Goal: Information Seeking & Learning: Understand process/instructions

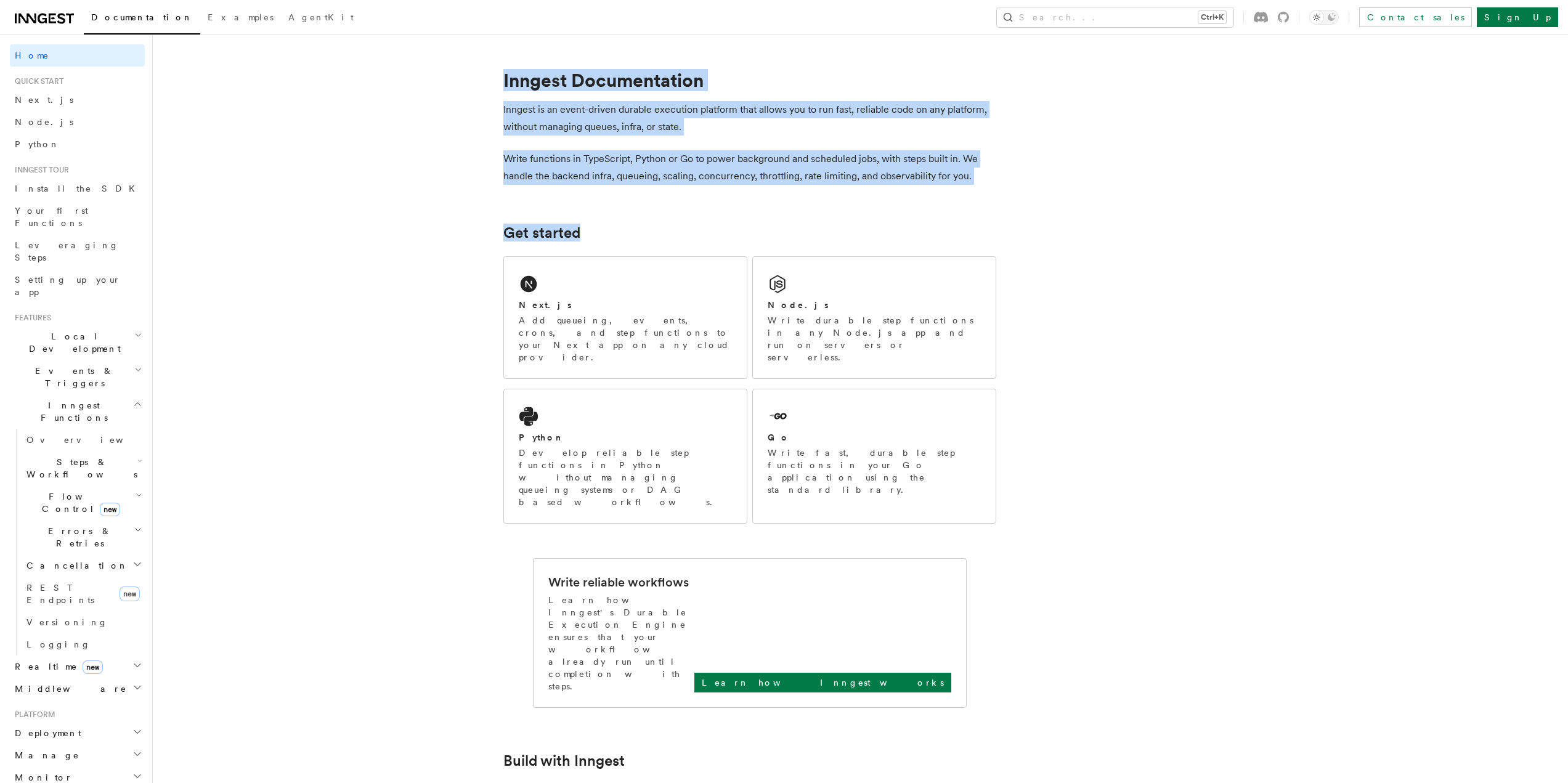
drag, startPoint x: 492, startPoint y: 66, endPoint x: 1027, endPoint y: 184, distance: 547.9
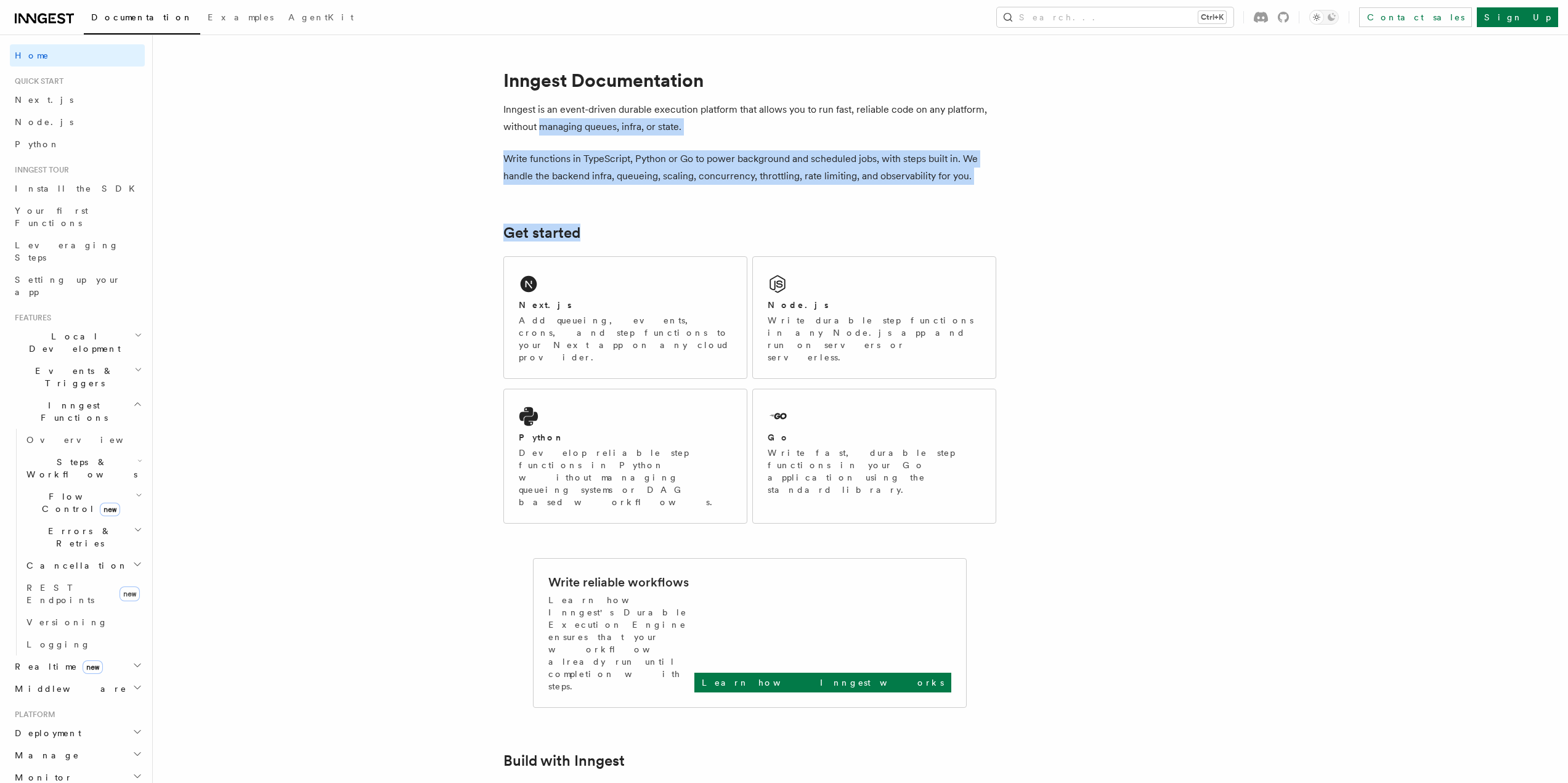
drag, startPoint x: 969, startPoint y: 183, endPoint x: 540, endPoint y: 122, distance: 433.3
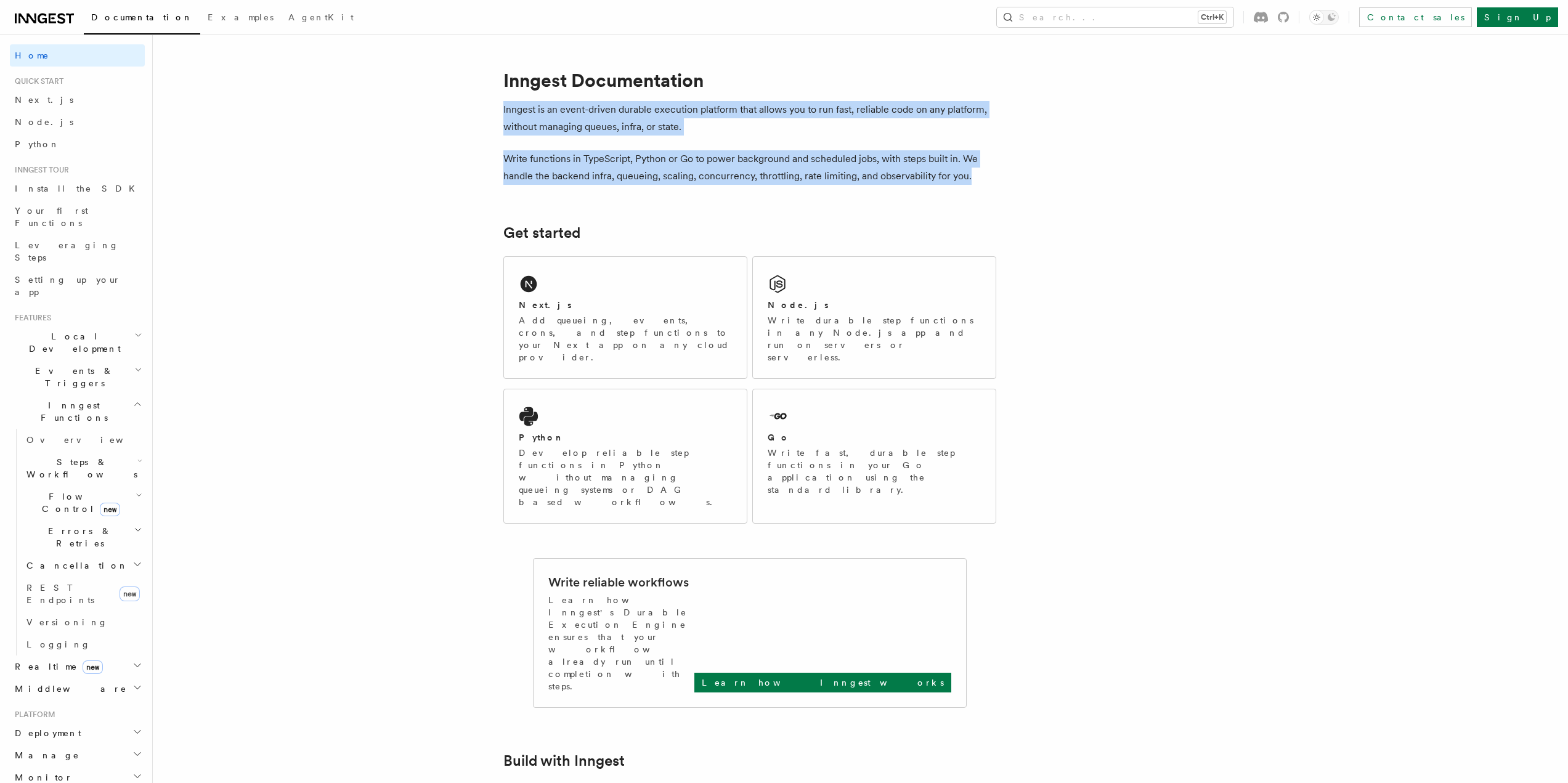
drag, startPoint x: 506, startPoint y: 112, endPoint x: 1018, endPoint y: 175, distance: 515.9
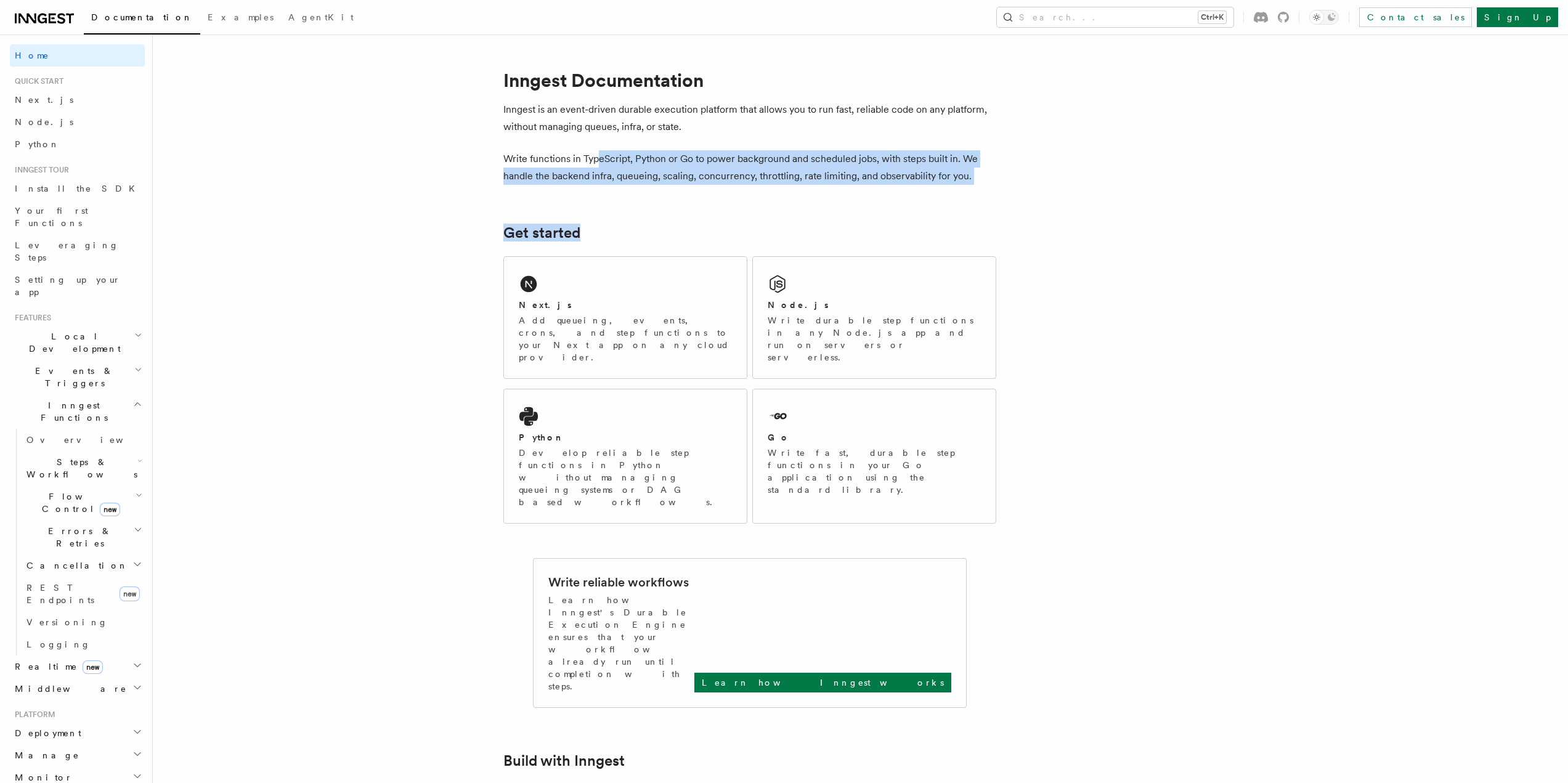
drag, startPoint x: 981, startPoint y: 185, endPoint x: 597, endPoint y: 155, distance: 385.2
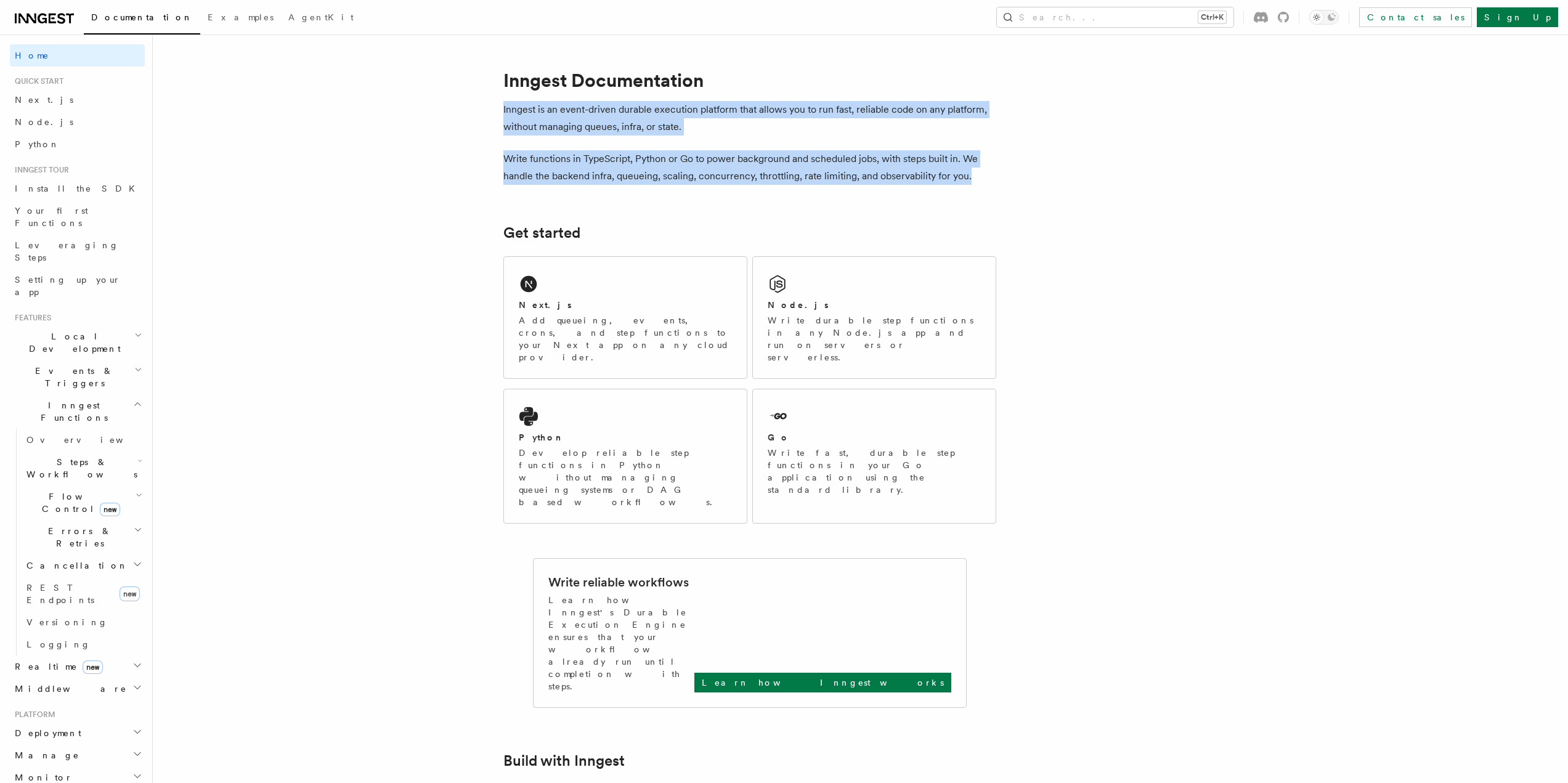
drag, startPoint x: 500, startPoint y: 109, endPoint x: 1001, endPoint y: 175, distance: 505.3
click at [990, 180] on p "Write functions in TypeScript, Python or Go to power background and scheduled j…" at bounding box center [750, 168] width 493 height 35
drag, startPoint x: 976, startPoint y: 176, endPoint x: 484, endPoint y: 114, distance: 495.9
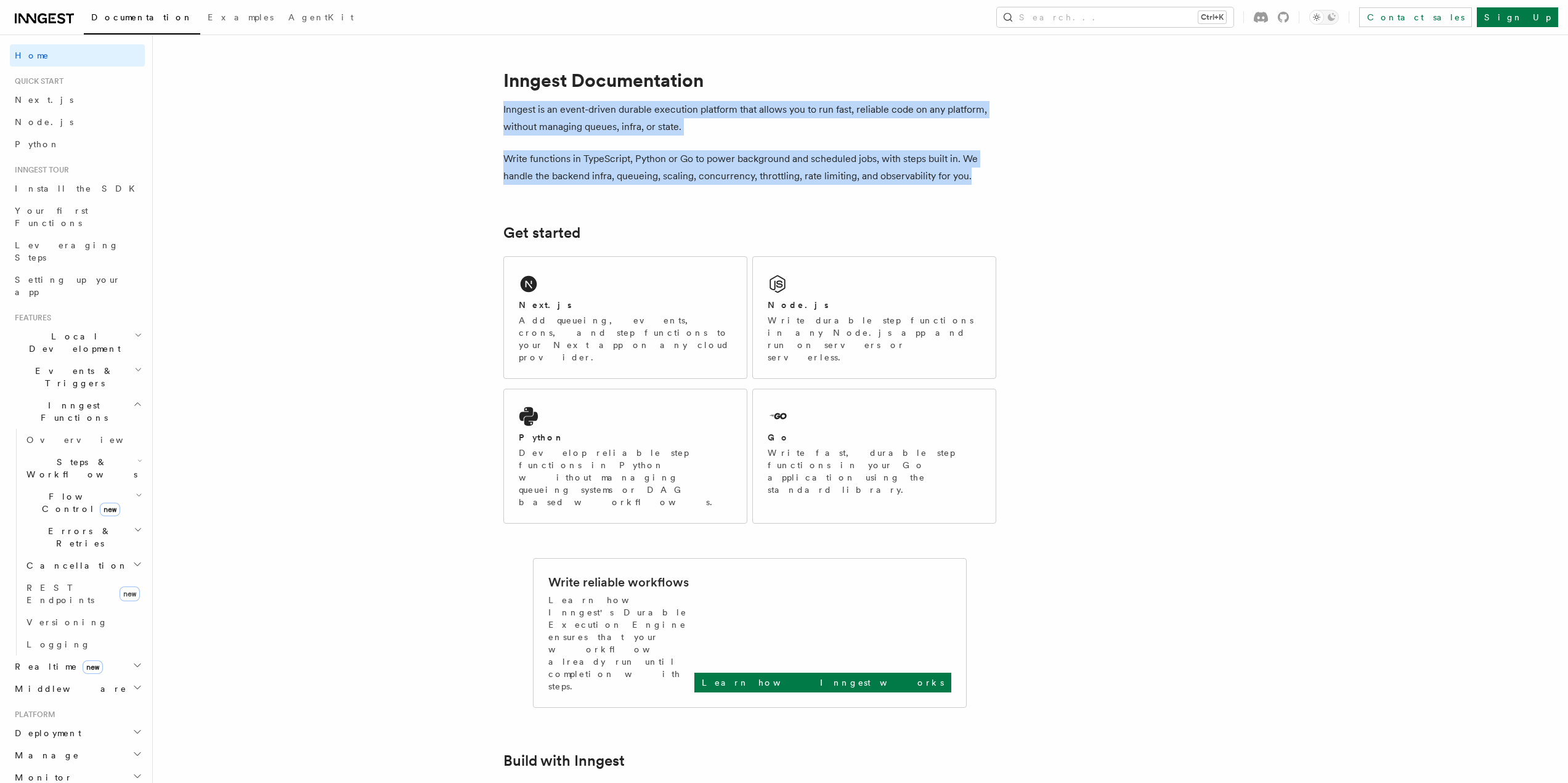
drag, startPoint x: 481, startPoint y: 106, endPoint x: 979, endPoint y: 175, distance: 502.8
click at [979, 176] on p "Write functions in TypeScript, Python or Go to power background and scheduled j…" at bounding box center [750, 168] width 493 height 35
click at [977, 177] on p "Write functions in TypeScript, Python or Go to power background and scheduled j…" at bounding box center [750, 168] width 493 height 35
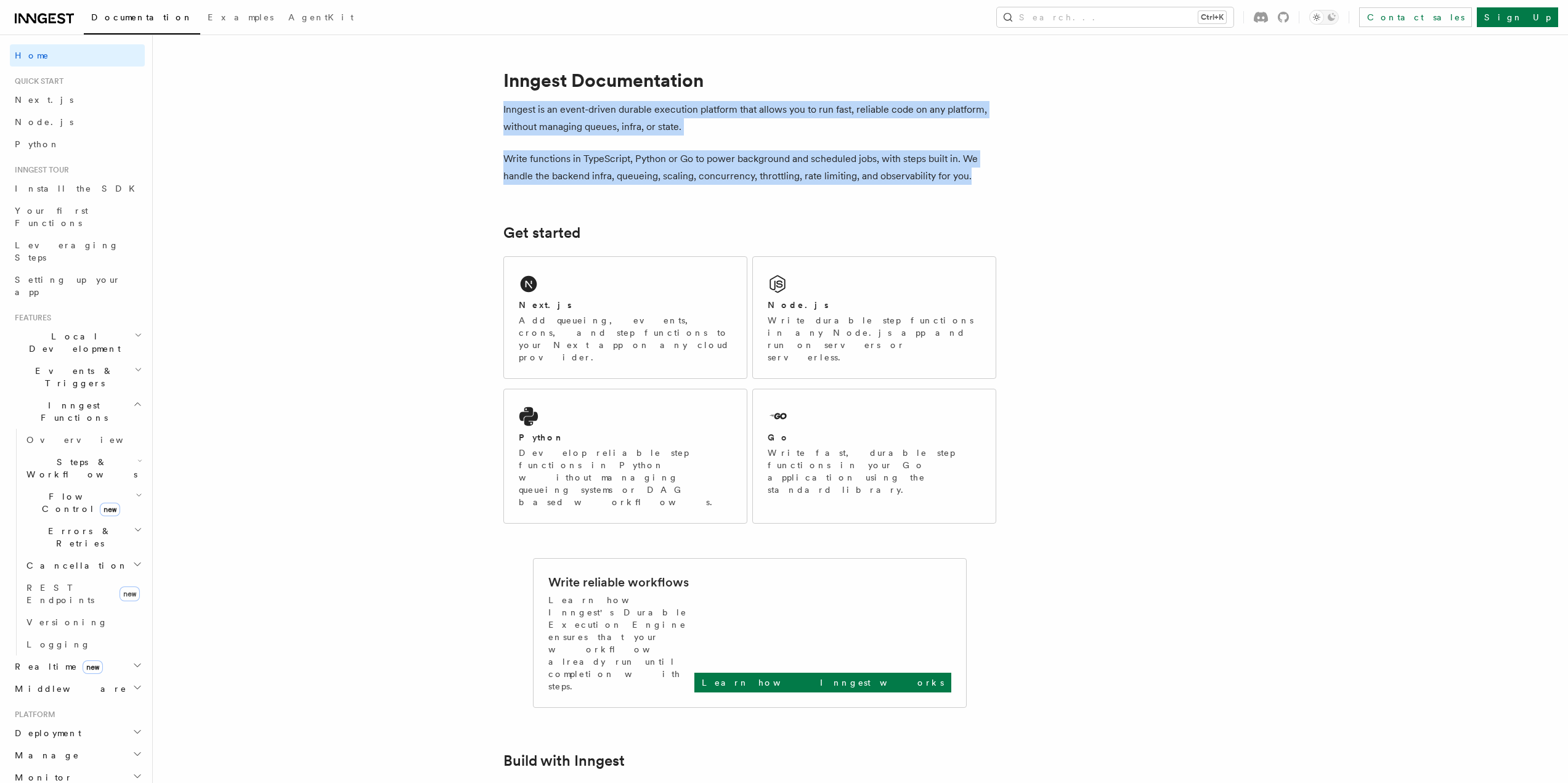
drag, startPoint x: 976, startPoint y: 180, endPoint x: 502, endPoint y: 108, distance: 479.4
drag, startPoint x: 502, startPoint y: 111, endPoint x: 1008, endPoint y: 181, distance: 510.8
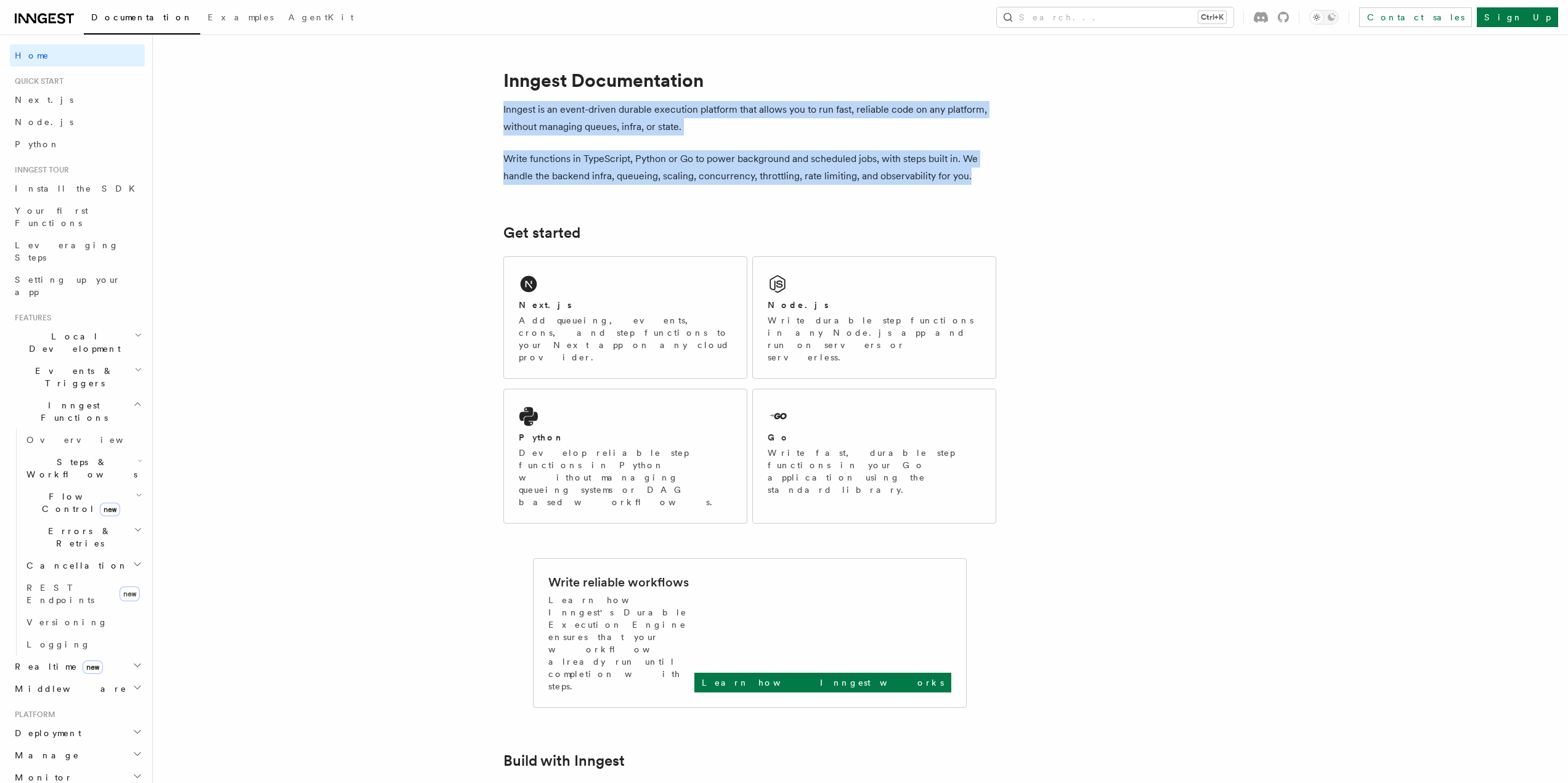
click at [980, 172] on p "Write functions in TypeScript, Python or Go to power background and scheduled j…" at bounding box center [750, 168] width 493 height 35
drag, startPoint x: 976, startPoint y: 180, endPoint x: 503, endPoint y: 104, distance: 479.1
drag, startPoint x: 501, startPoint y: 109, endPoint x: 994, endPoint y: 183, distance: 498.5
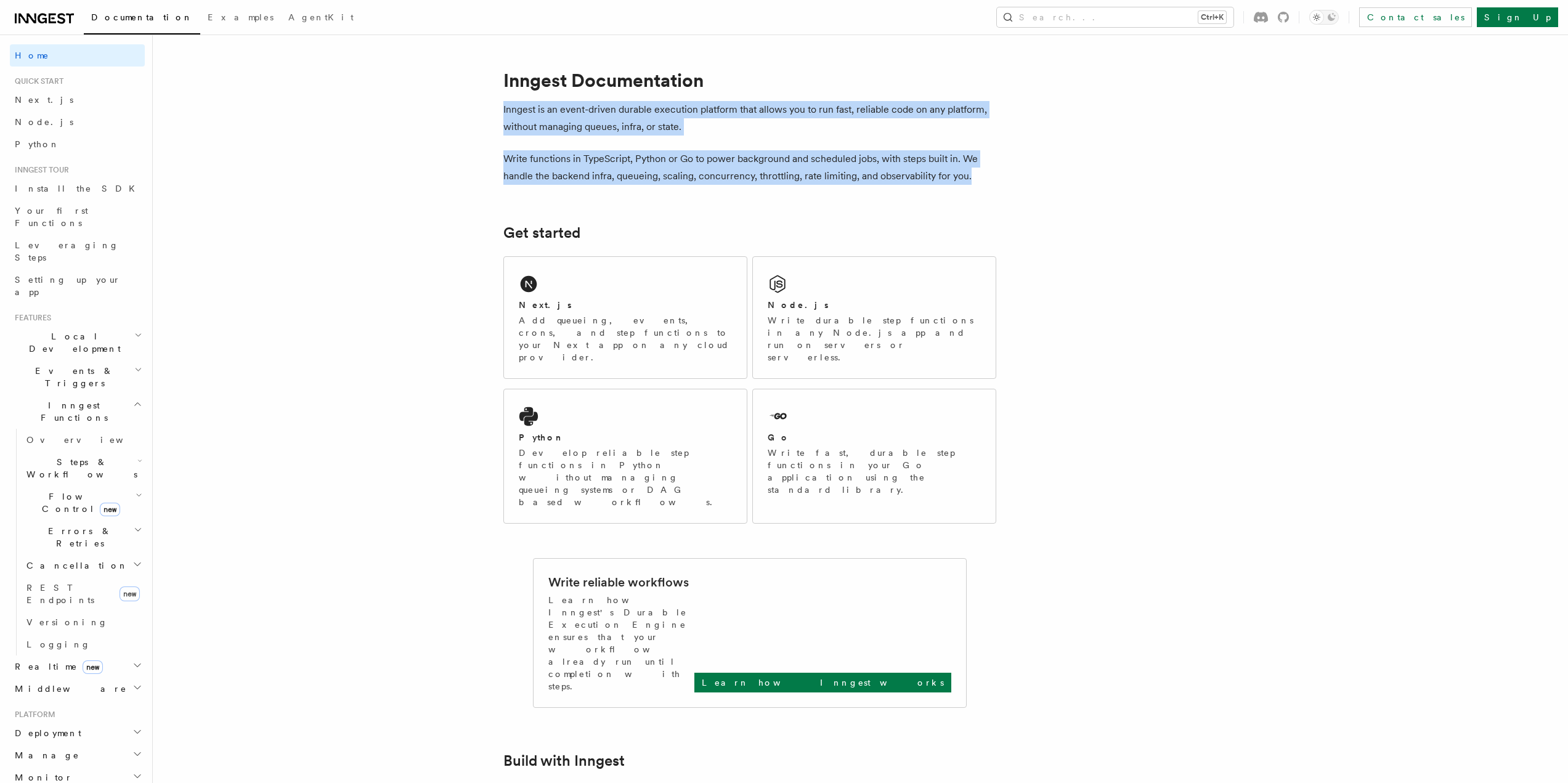
click at [988, 176] on p "Write functions in TypeScript, Python or Go to power background and scheduled j…" at bounding box center [750, 168] width 493 height 35
drag, startPoint x: 942, startPoint y: 174, endPoint x: 481, endPoint y: 111, distance: 465.3
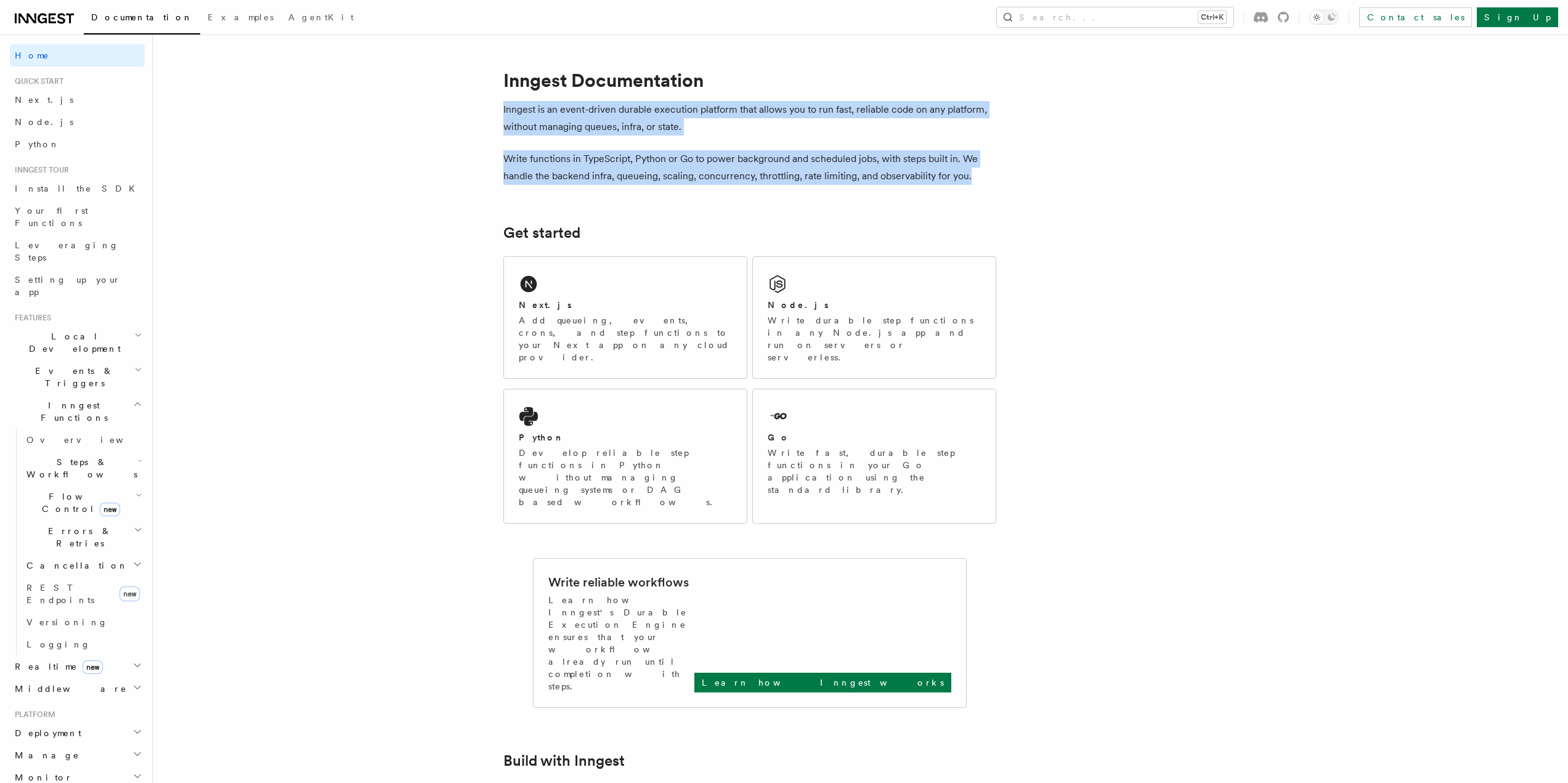
drag, startPoint x: 513, startPoint y: 113, endPoint x: 976, endPoint y: 183, distance: 468.3
click at [979, 178] on p "Write functions in TypeScript, Python or Go to power background and scheduled j…" at bounding box center [750, 168] width 493 height 35
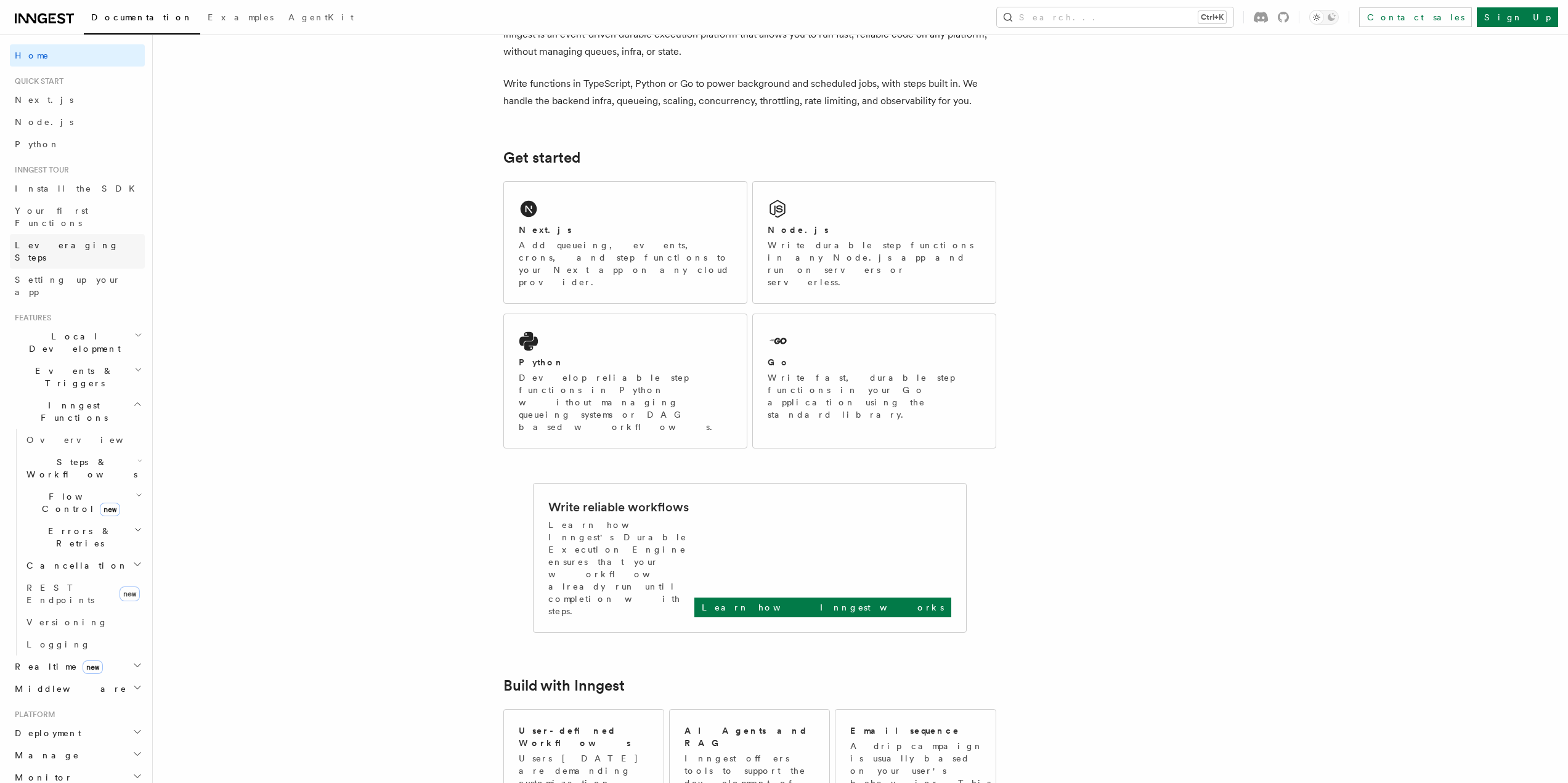
scroll to position [62, 0]
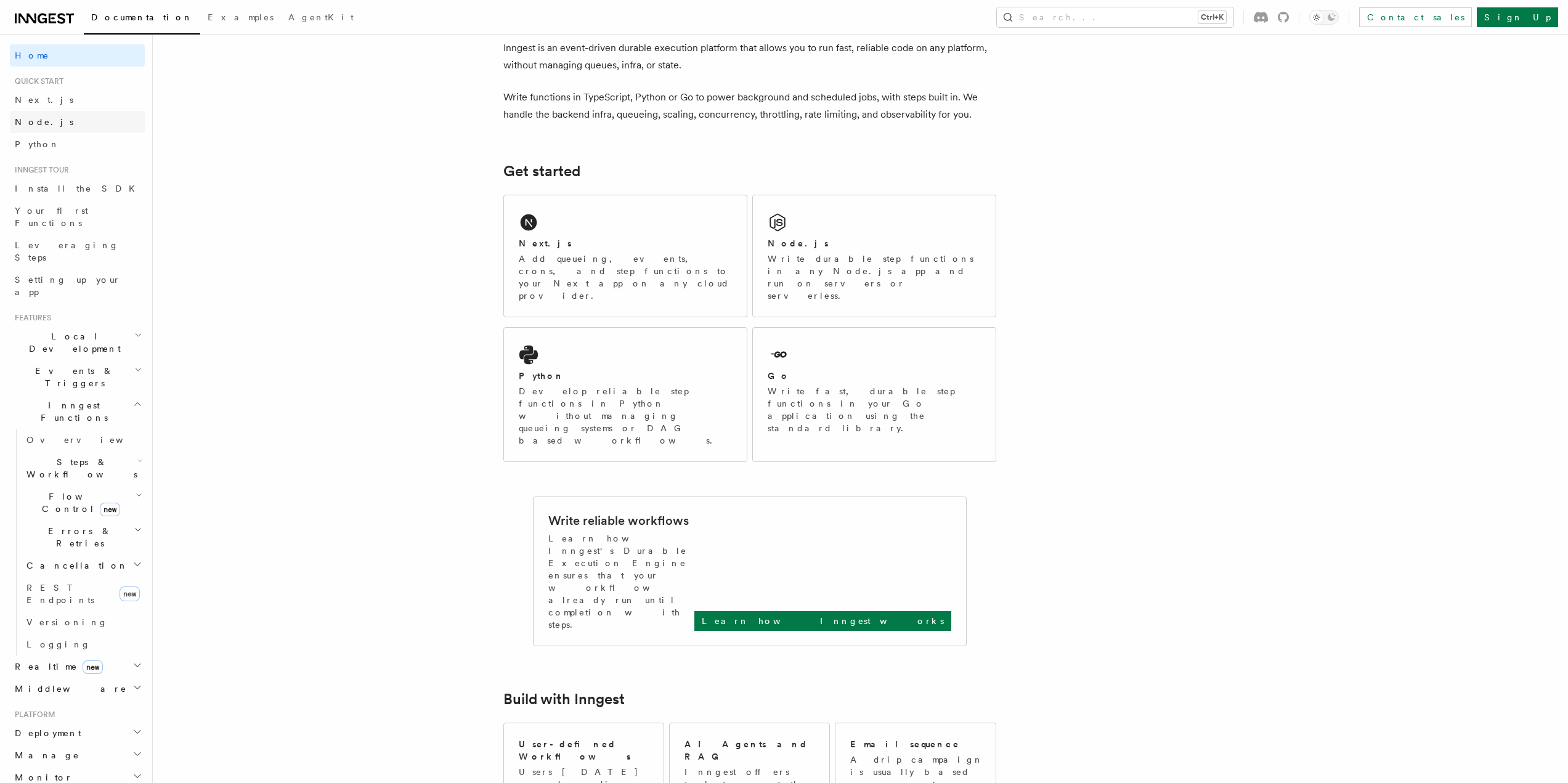
click at [40, 118] on span "Node.js" at bounding box center [43, 122] width 59 height 10
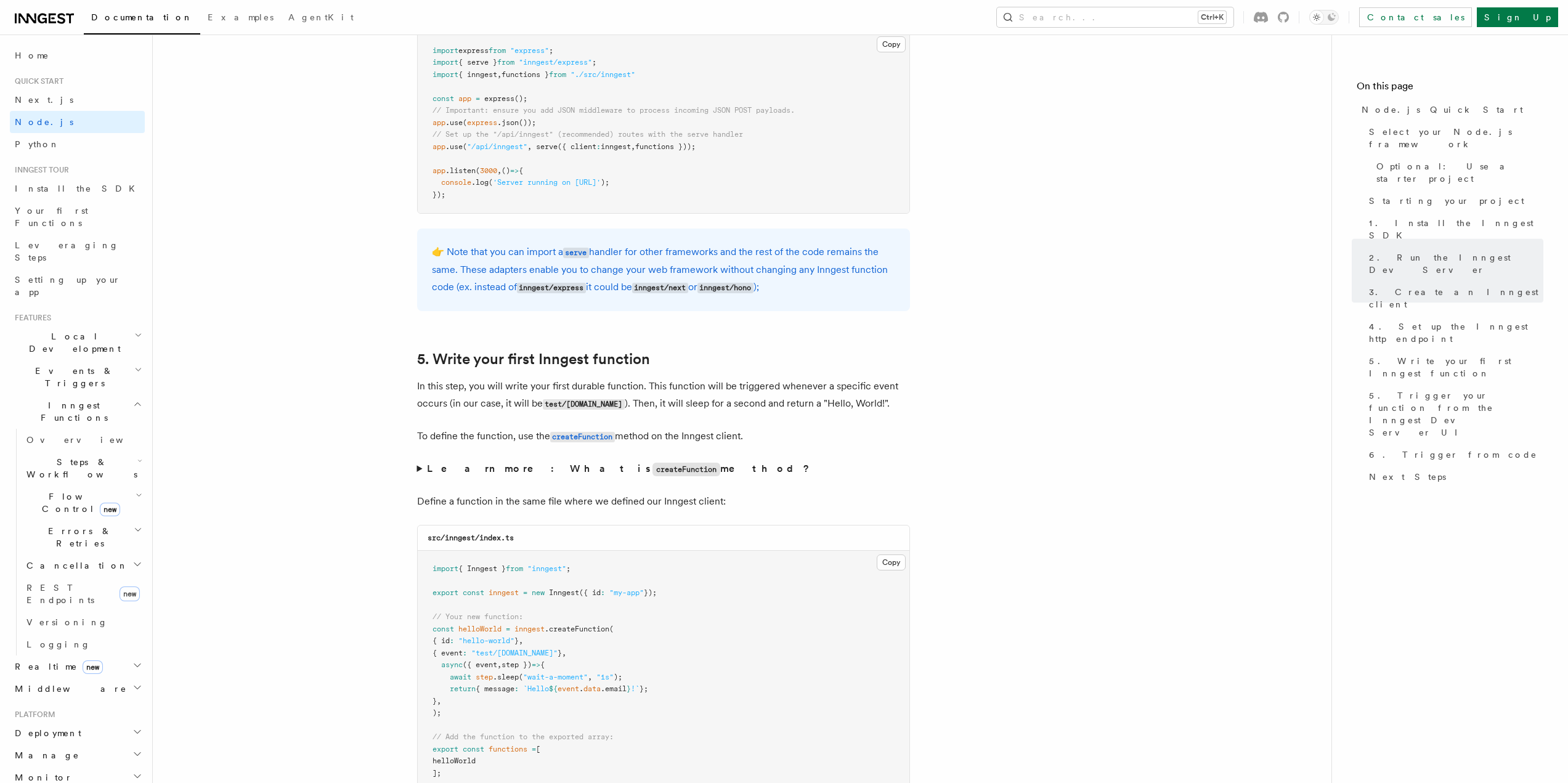
scroll to position [2218, 0]
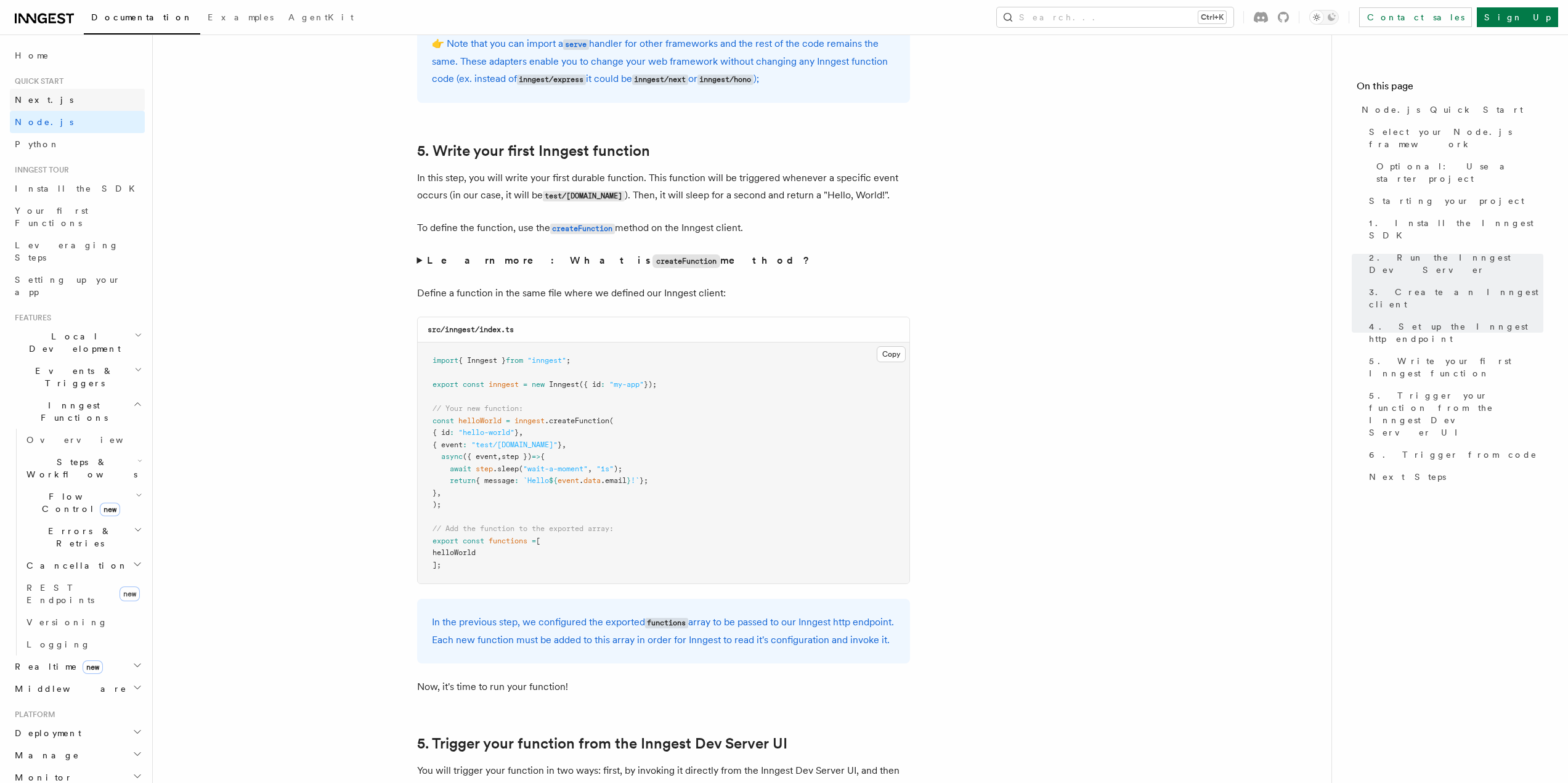
click at [51, 97] on link "Next.js" at bounding box center [77, 99] width 135 height 22
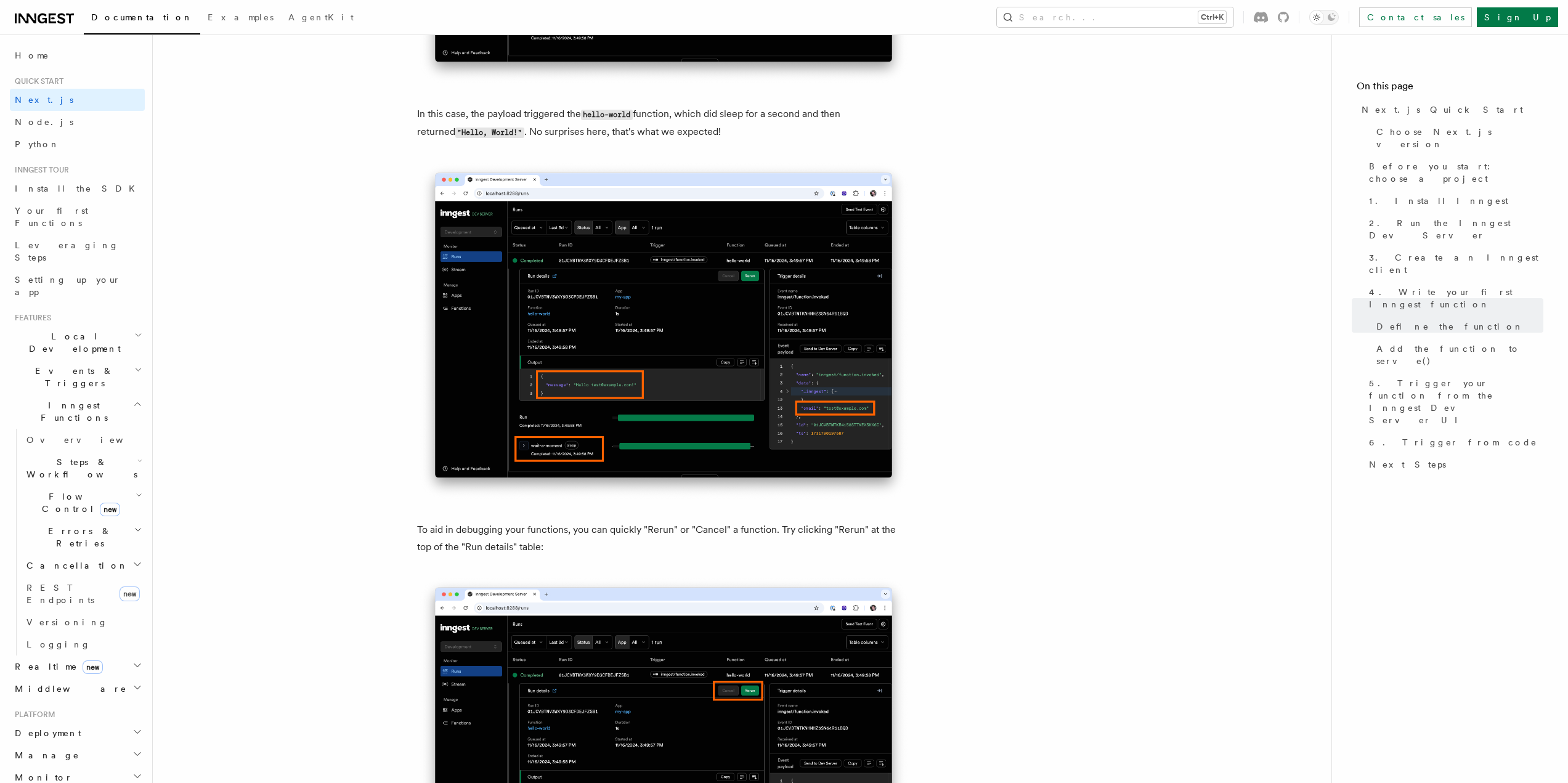
scroll to position [4683, 0]
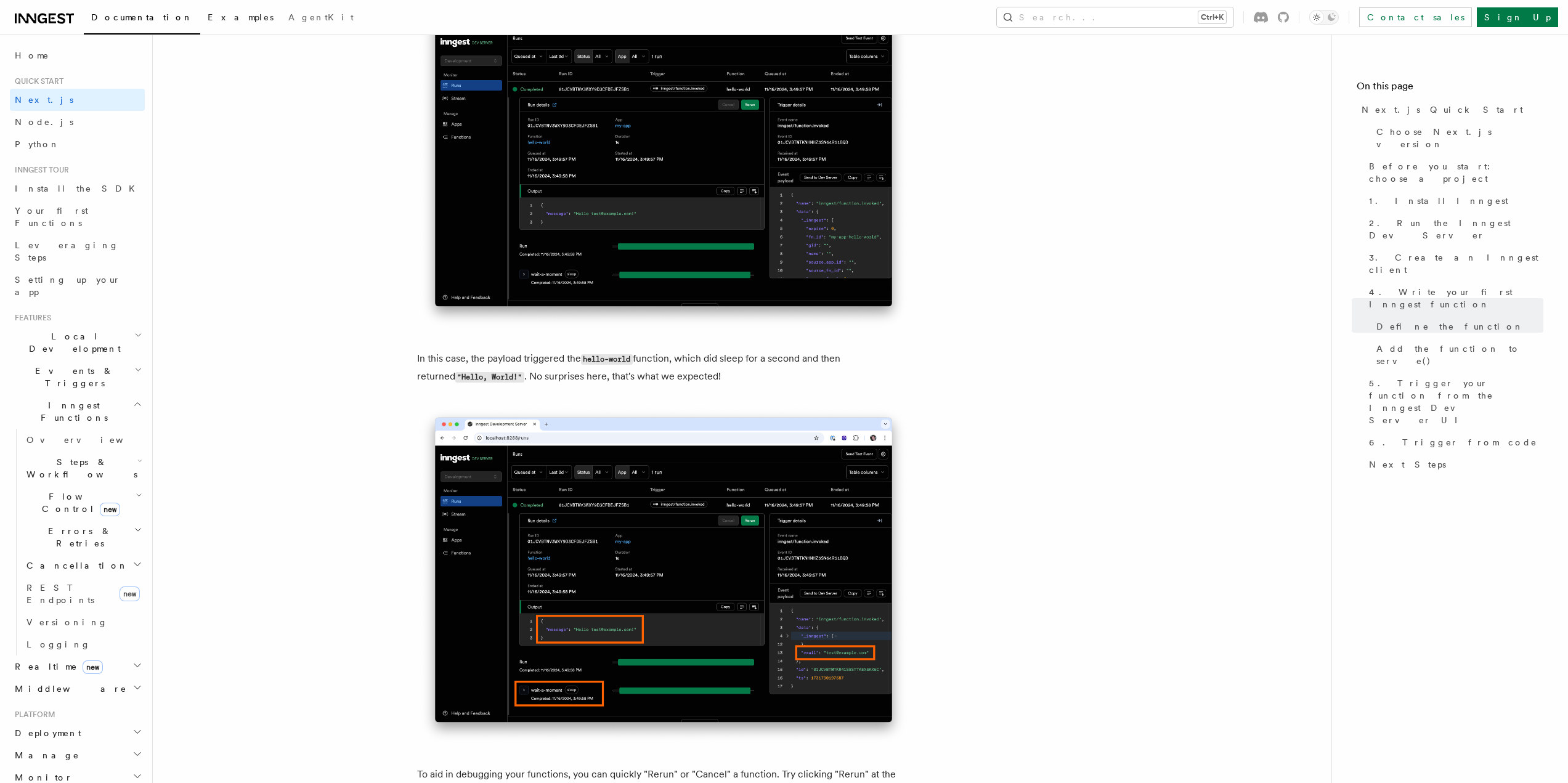
click at [208, 18] on span "Examples" at bounding box center [240, 17] width 66 height 10
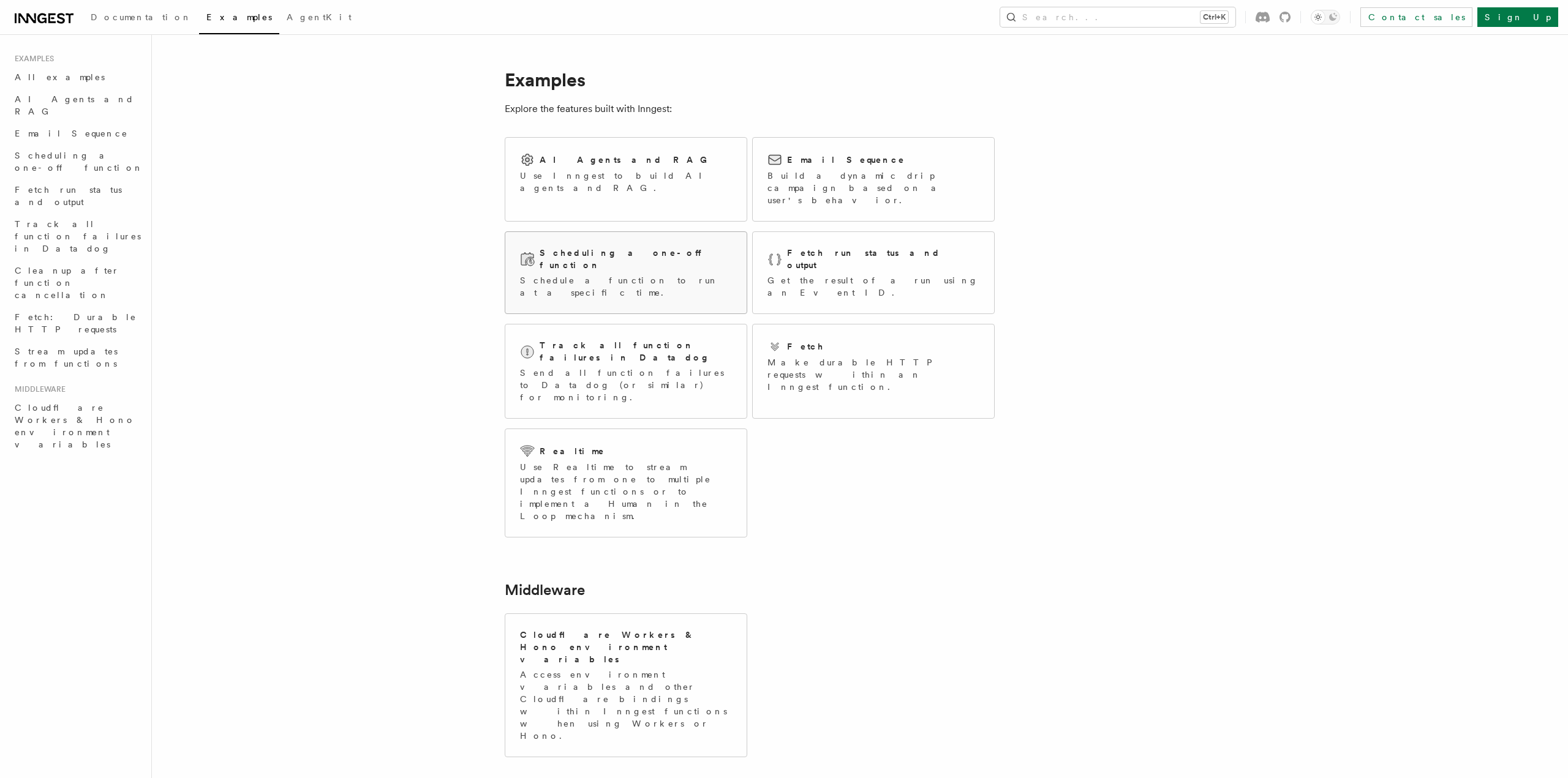
click at [628, 247] on h2 "Scheduling a one-off function" at bounding box center [635, 259] width 192 height 24
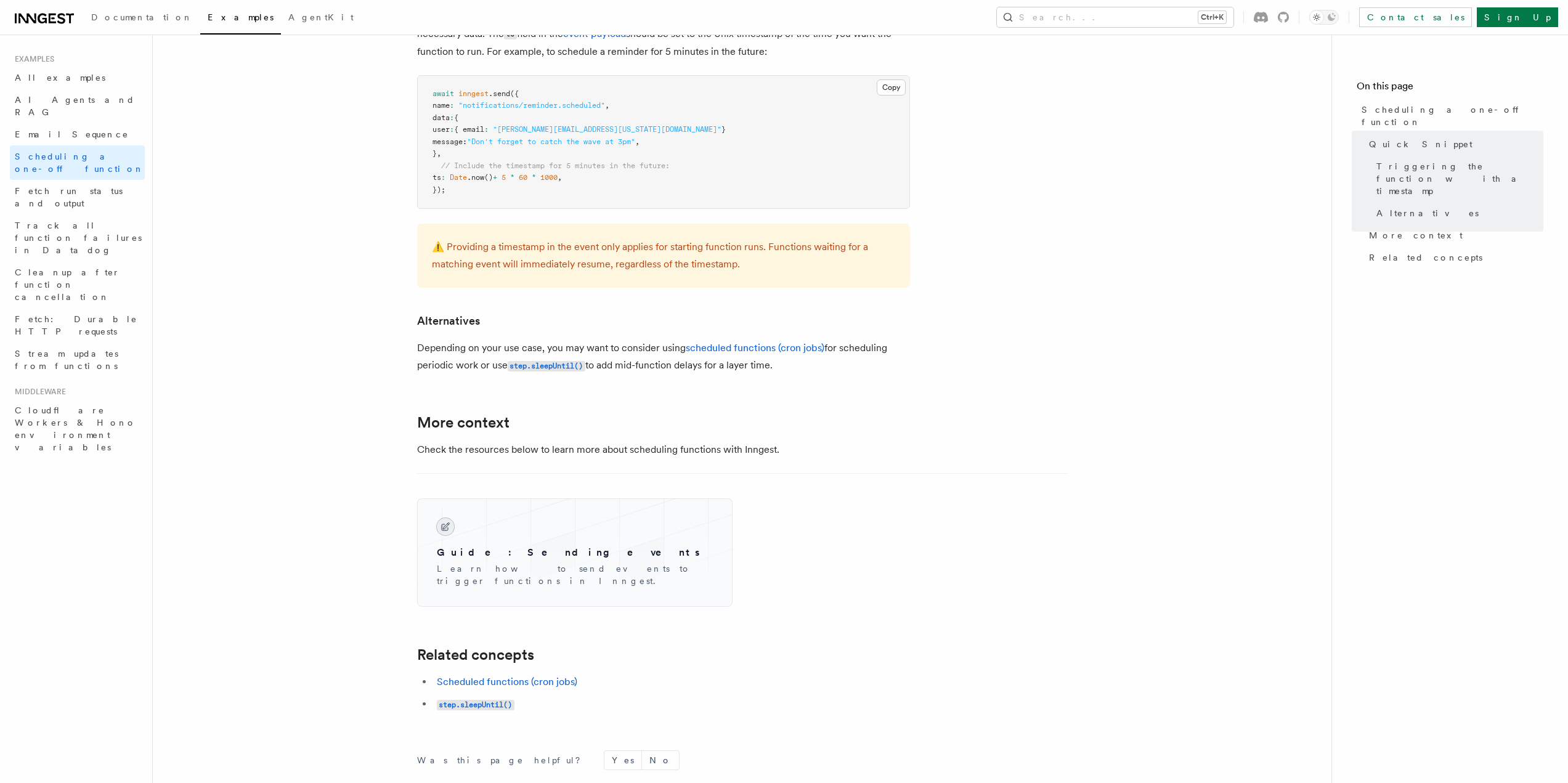
scroll to position [745, 0]
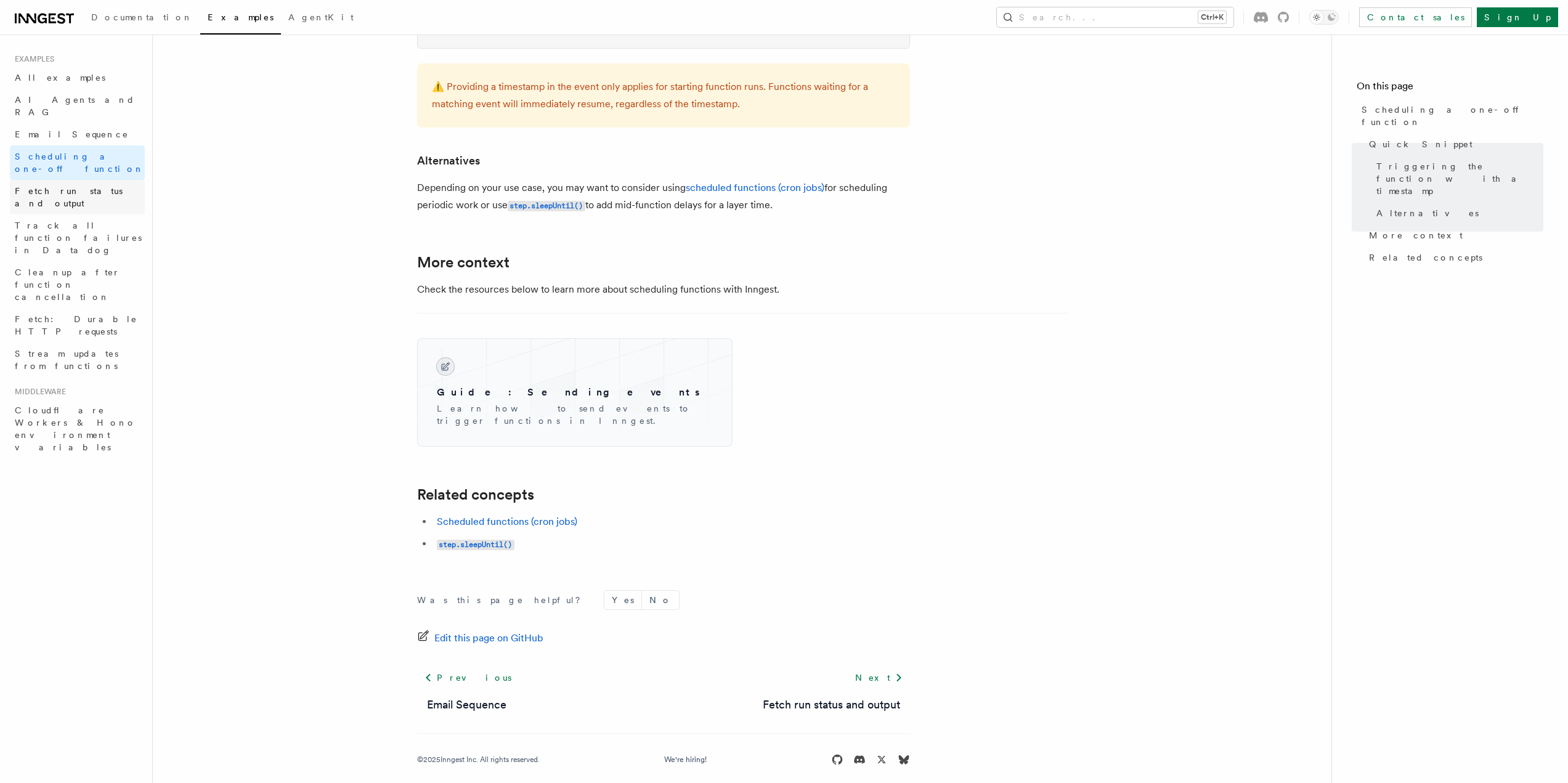
click at [63, 180] on link "Fetch run status and output" at bounding box center [77, 197] width 135 height 35
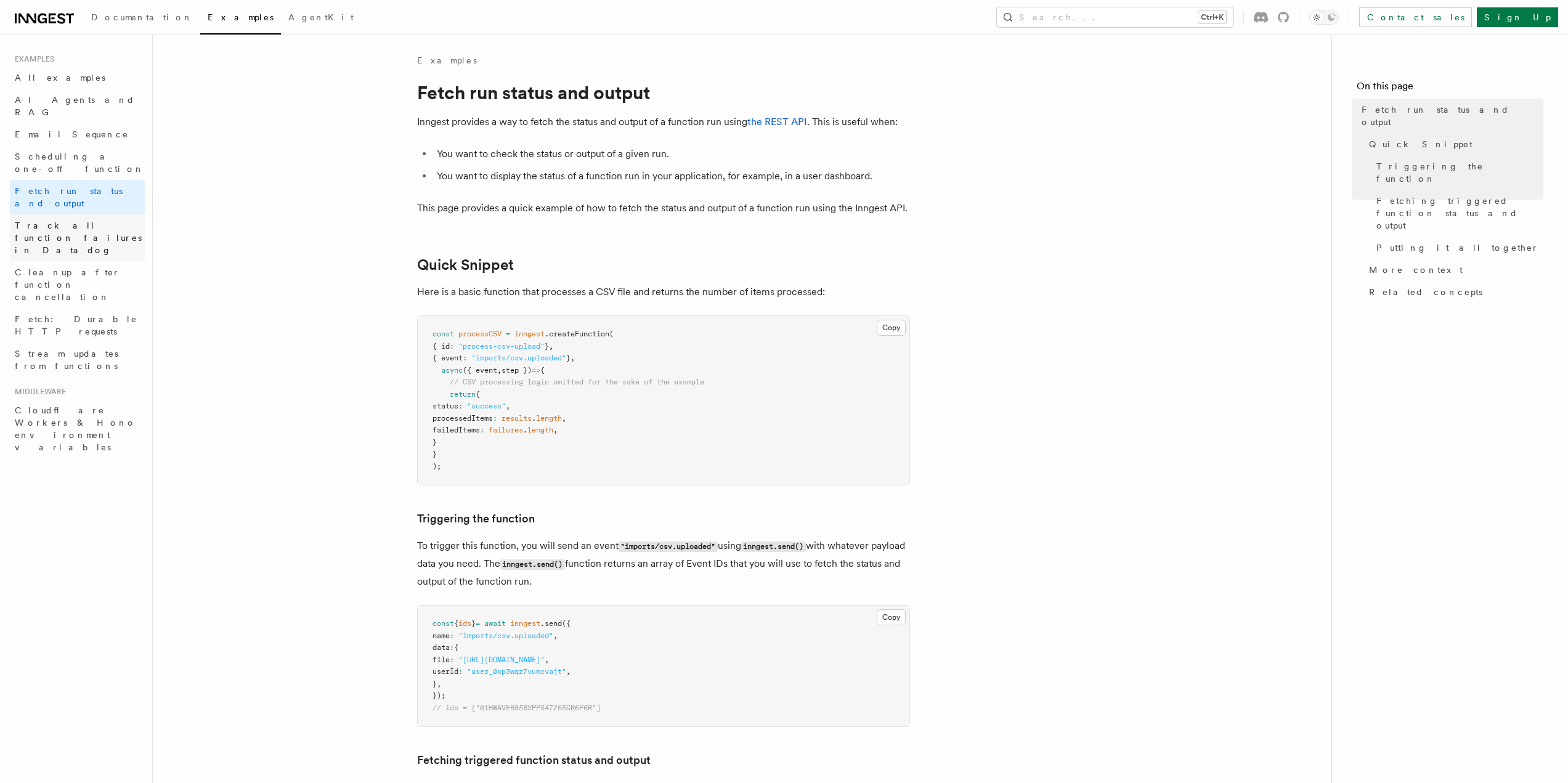
click at [49, 219] on span "Track all function failures in Datadog" at bounding box center [79, 238] width 130 height 37
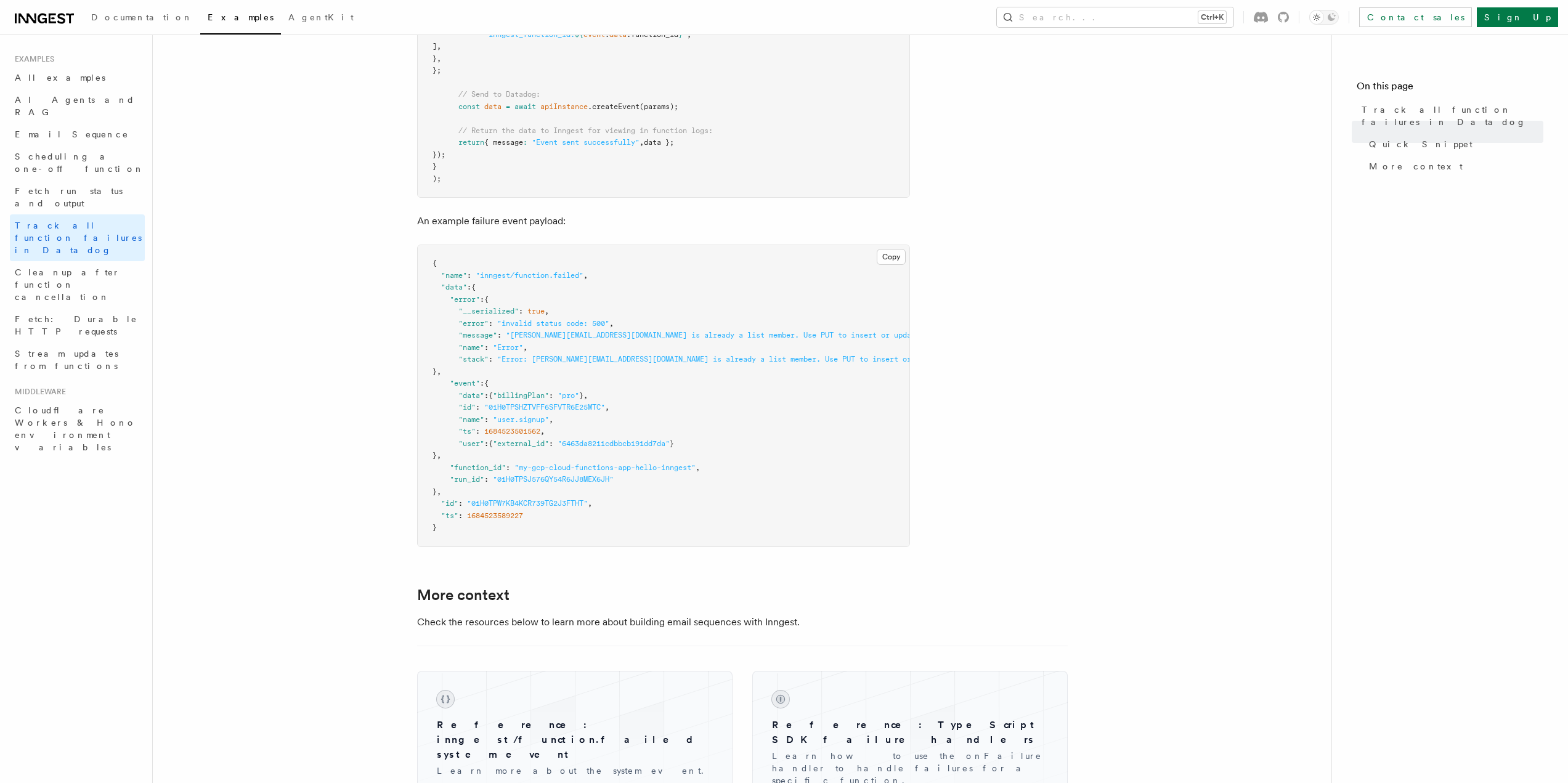
scroll to position [616, 0]
click at [57, 267] on span "Cleanup after function cancellation" at bounding box center [67, 285] width 105 height 35
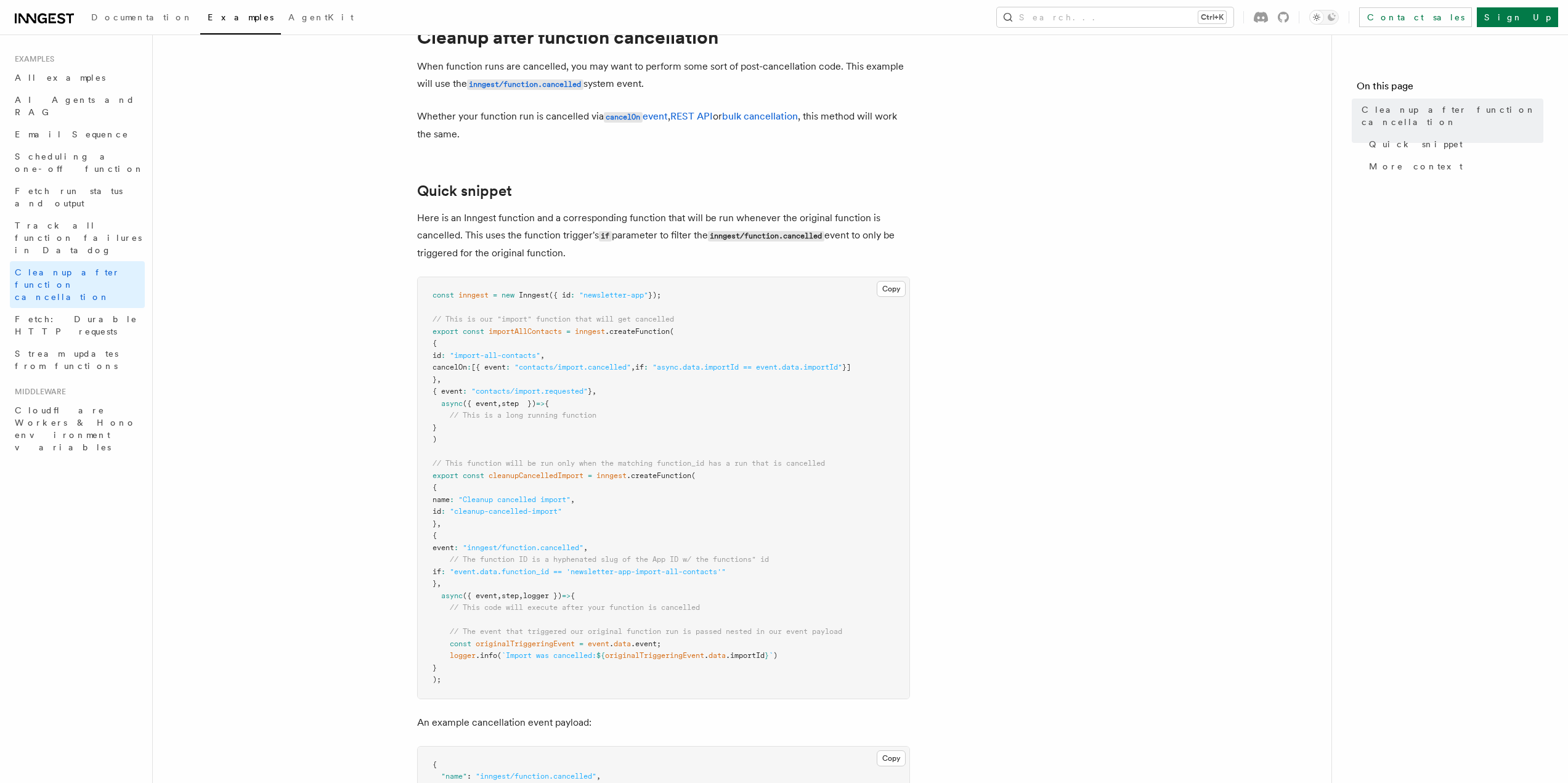
scroll to position [185, 0]
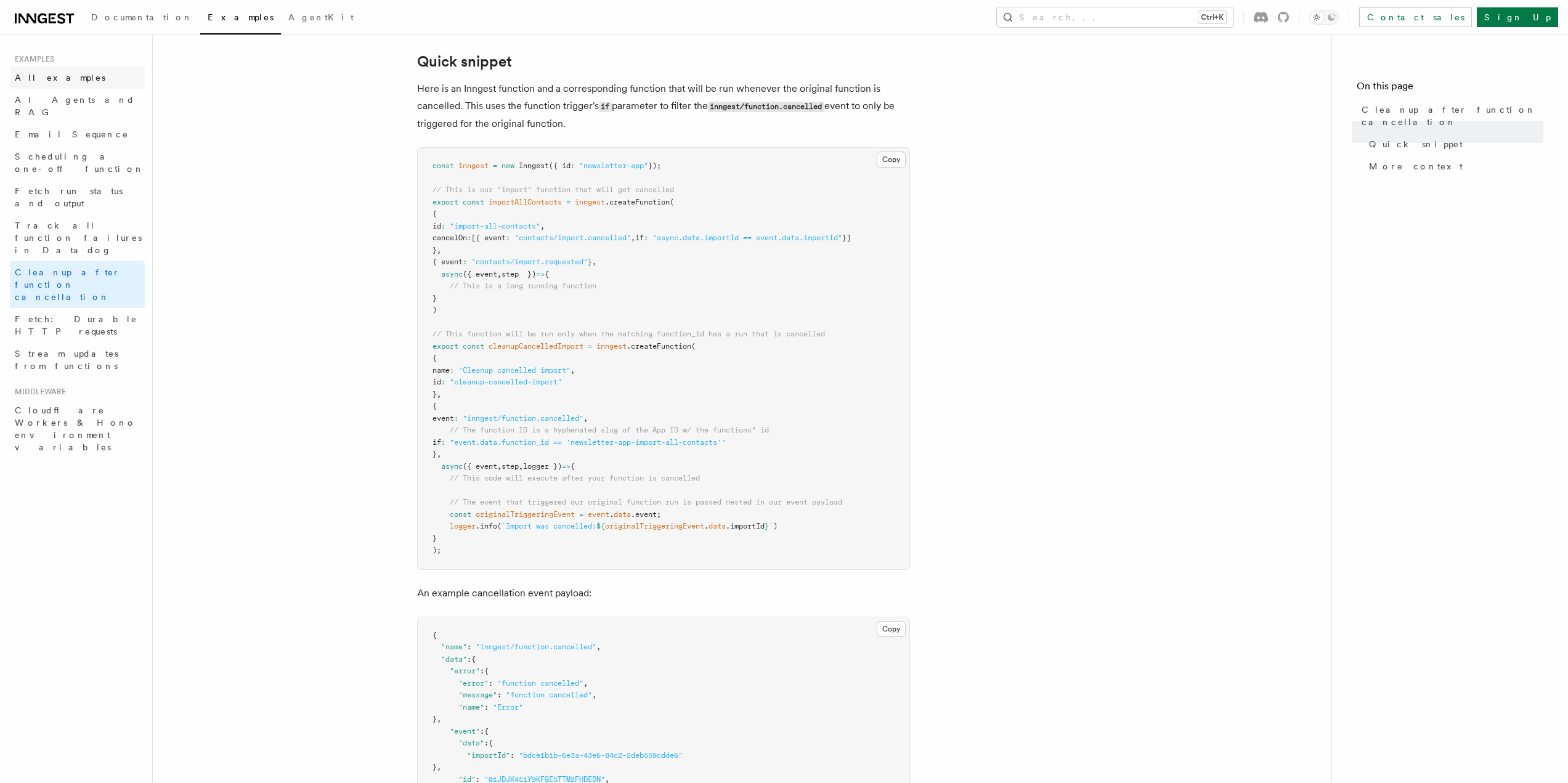
click at [57, 82] on span "All examples" at bounding box center [59, 78] width 91 height 10
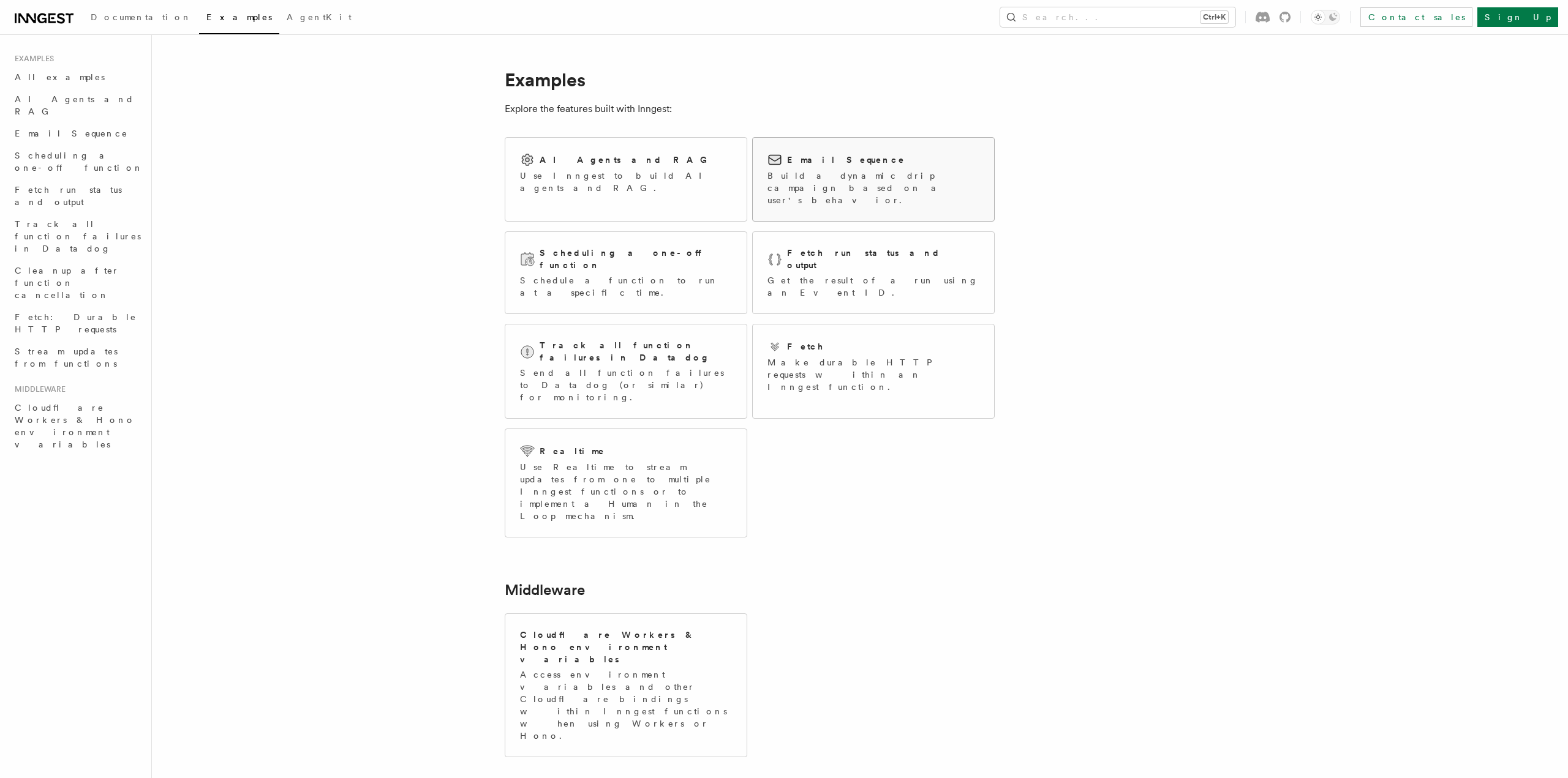
click at [821, 164] on h2 "Email Sequence" at bounding box center [846, 160] width 118 height 12
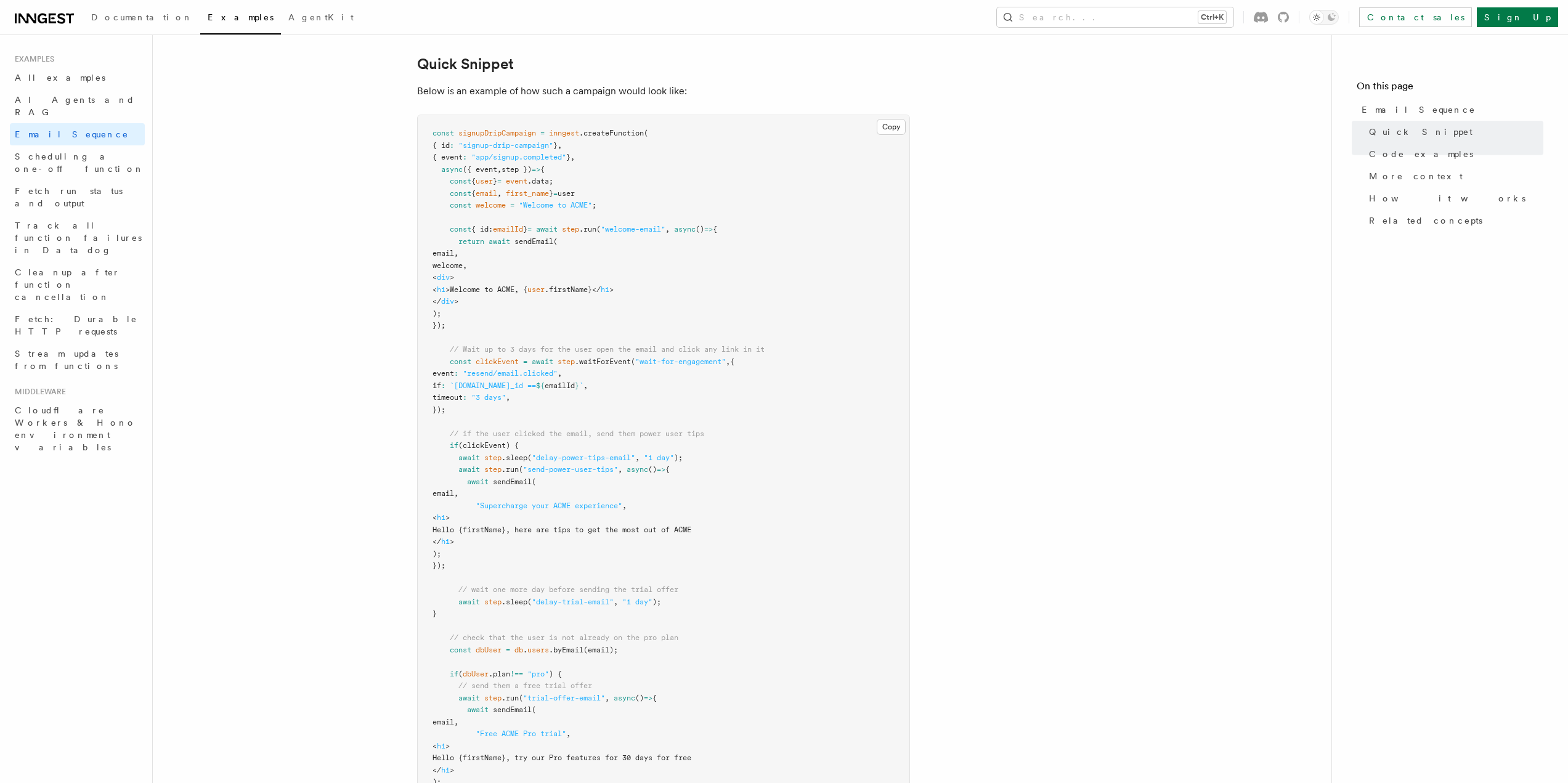
scroll to position [308, 0]
click at [133, 17] on span "Documentation" at bounding box center [142, 17] width 101 height 10
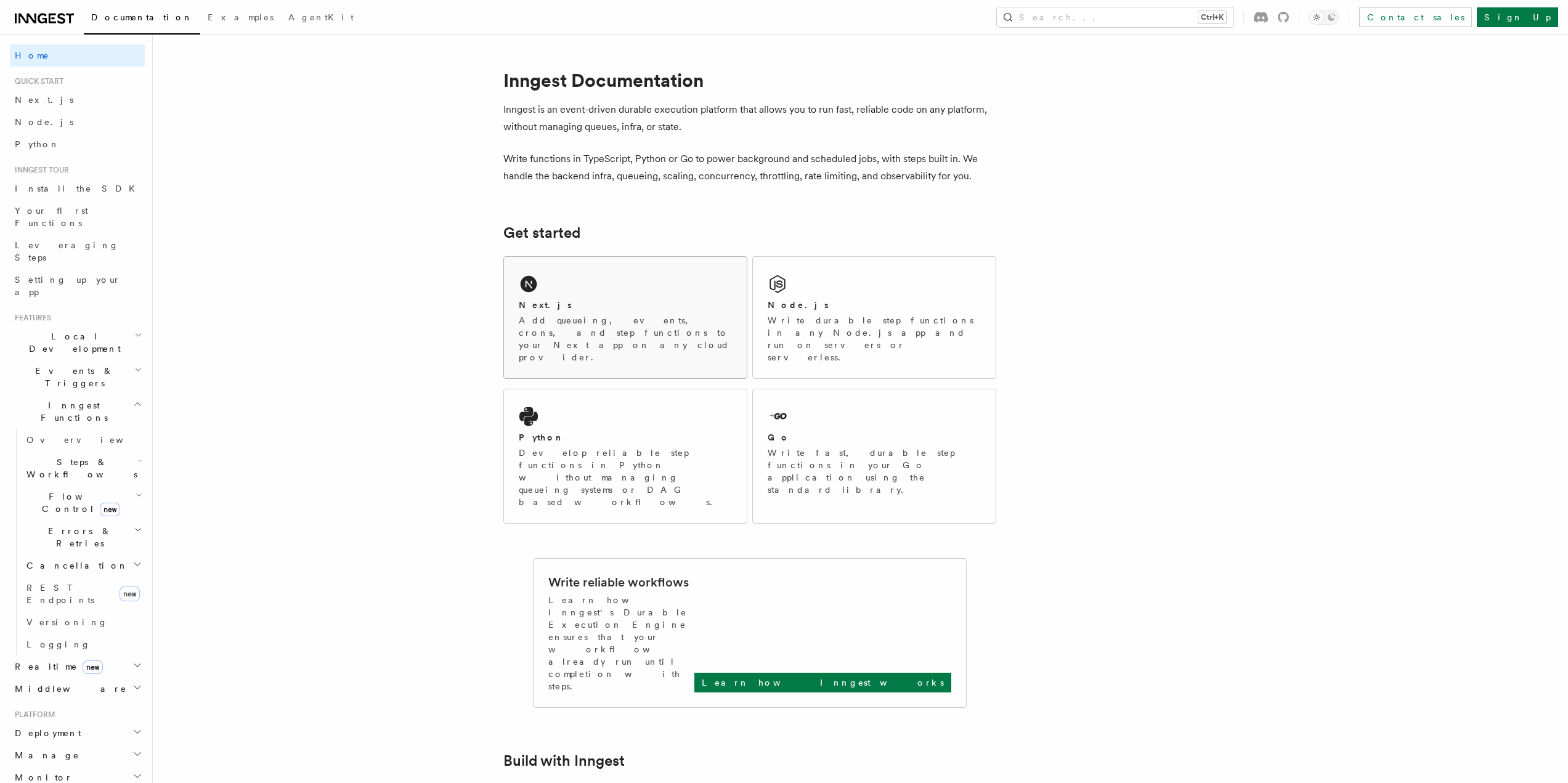
click at [628, 319] on p "Add queueing, events, crons, and step functions to your Next app on any cloud p…" at bounding box center [625, 339] width 213 height 49
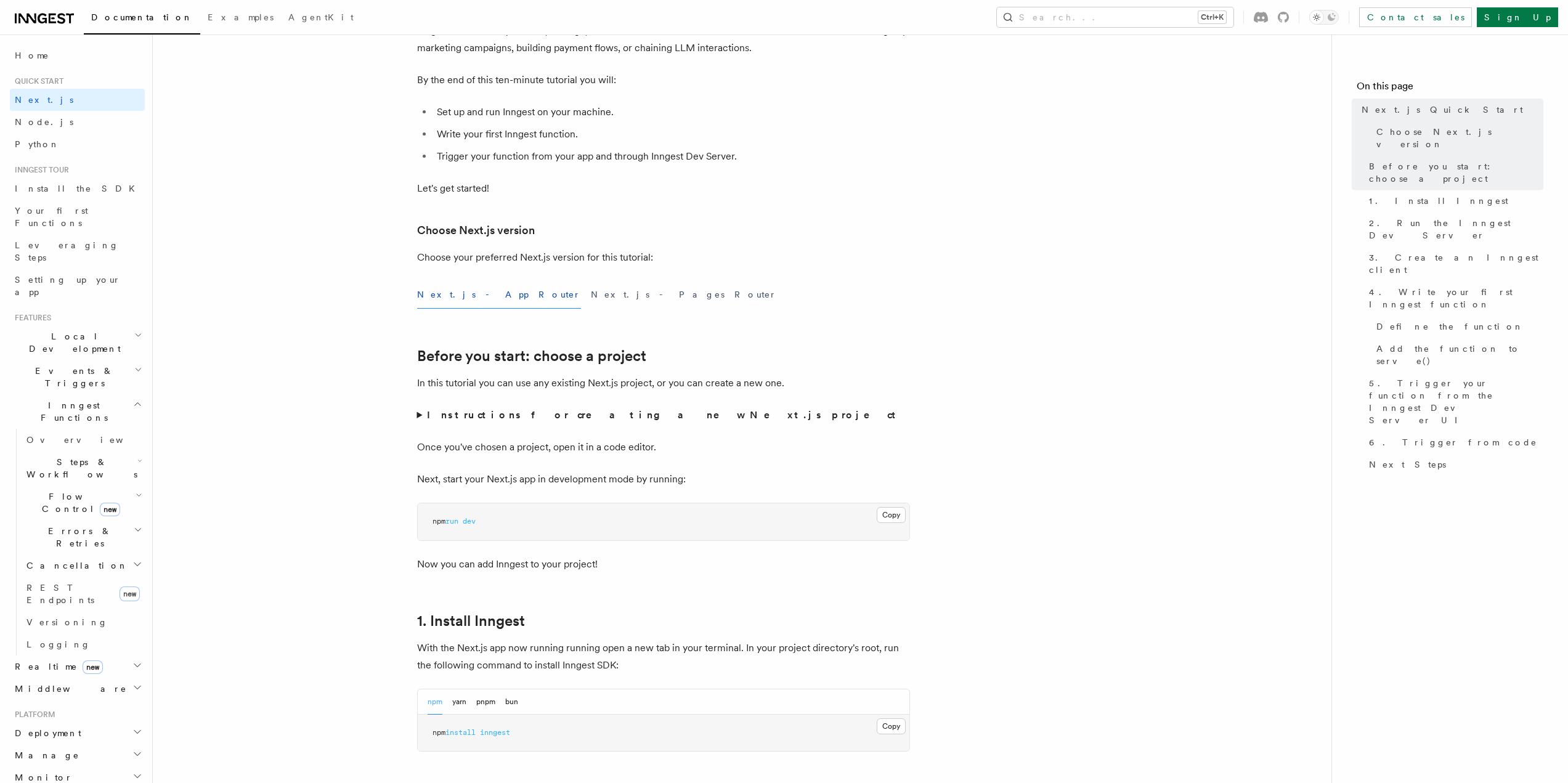
scroll to position [431, 0]
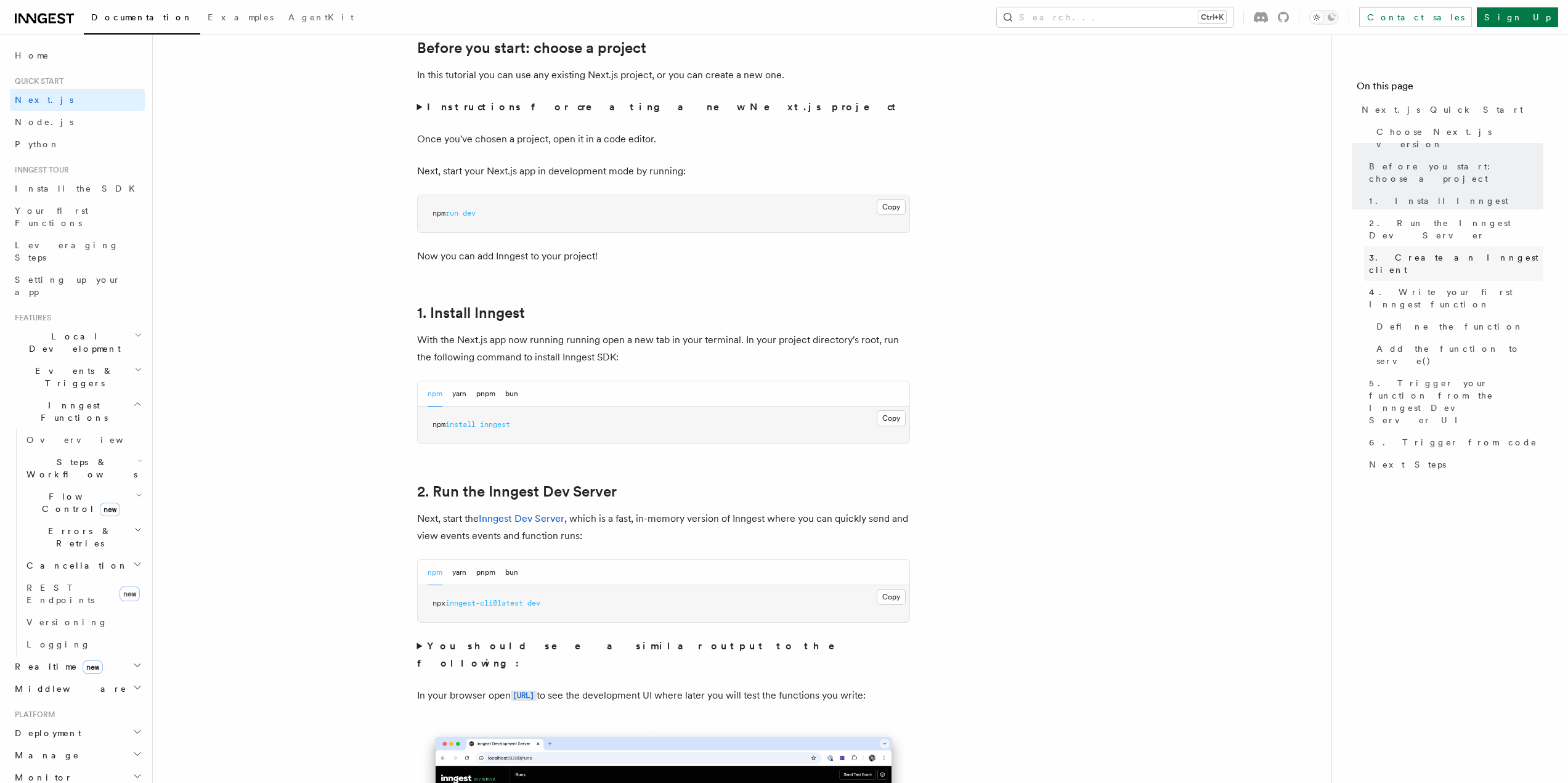
click at [1427, 251] on span "3. Create an Inngest client" at bounding box center [1456, 264] width 175 height 25
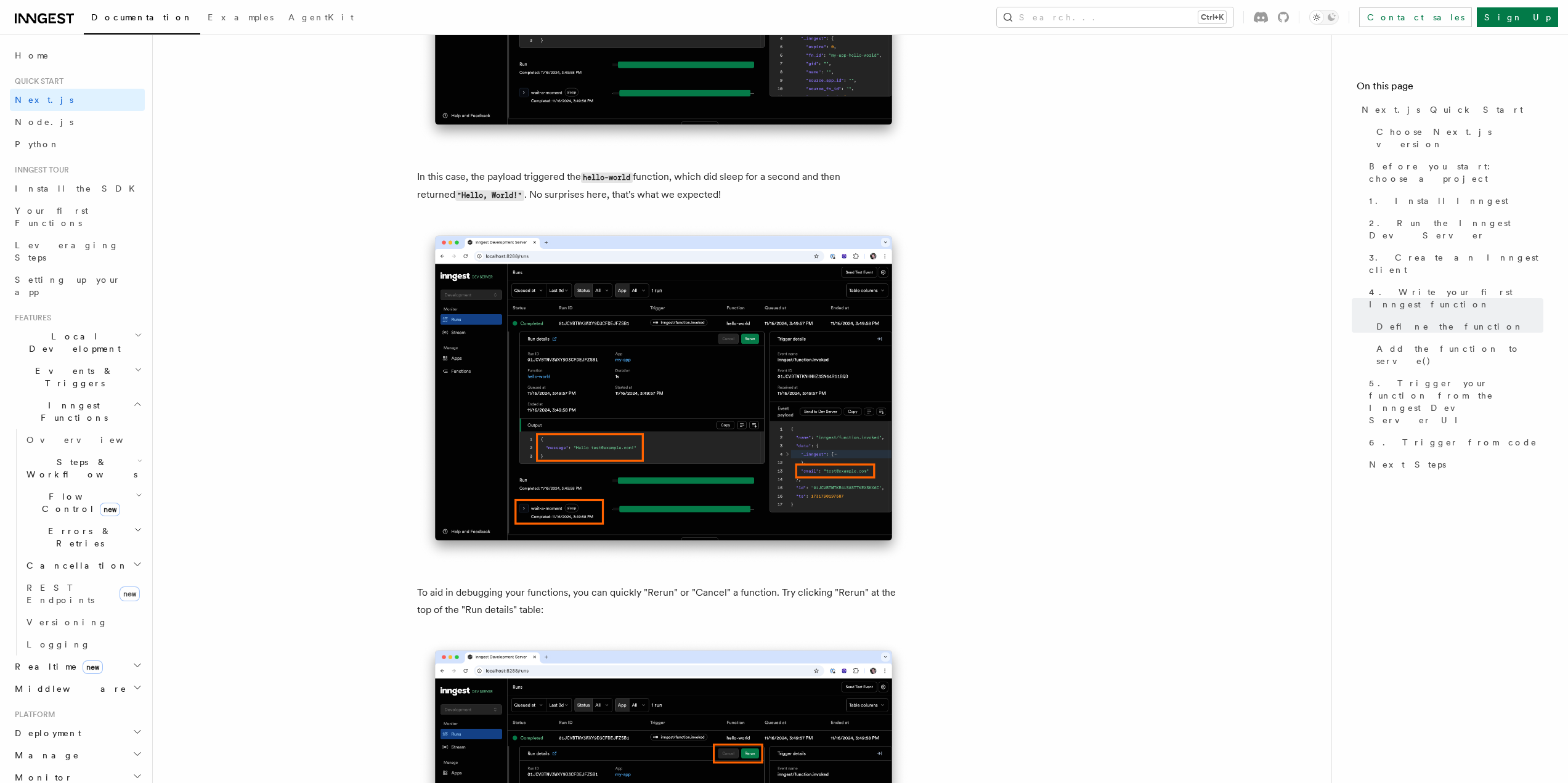
scroll to position [5019, 0]
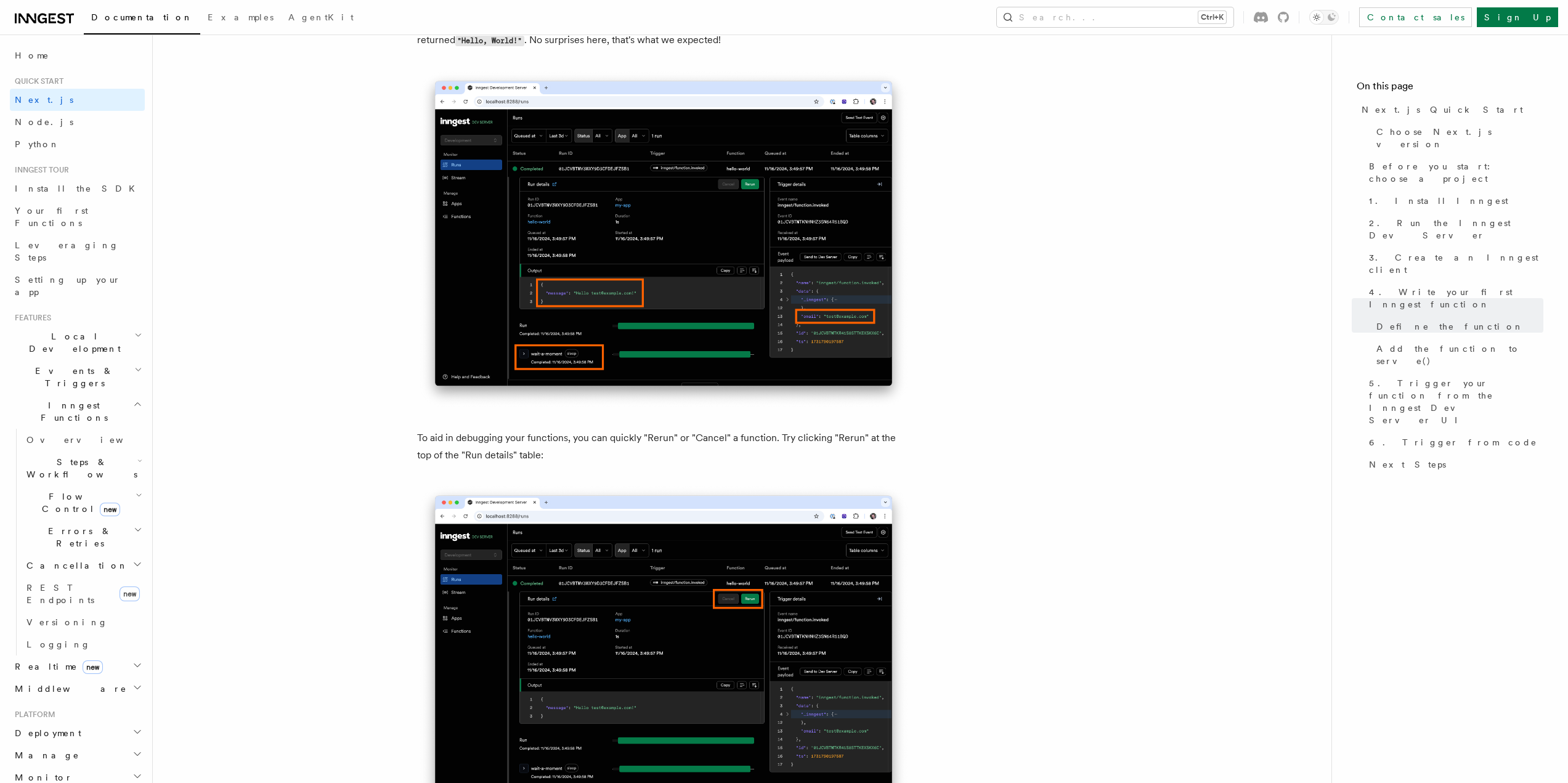
click at [657, 637] on img at bounding box center [663, 654] width 493 height 340
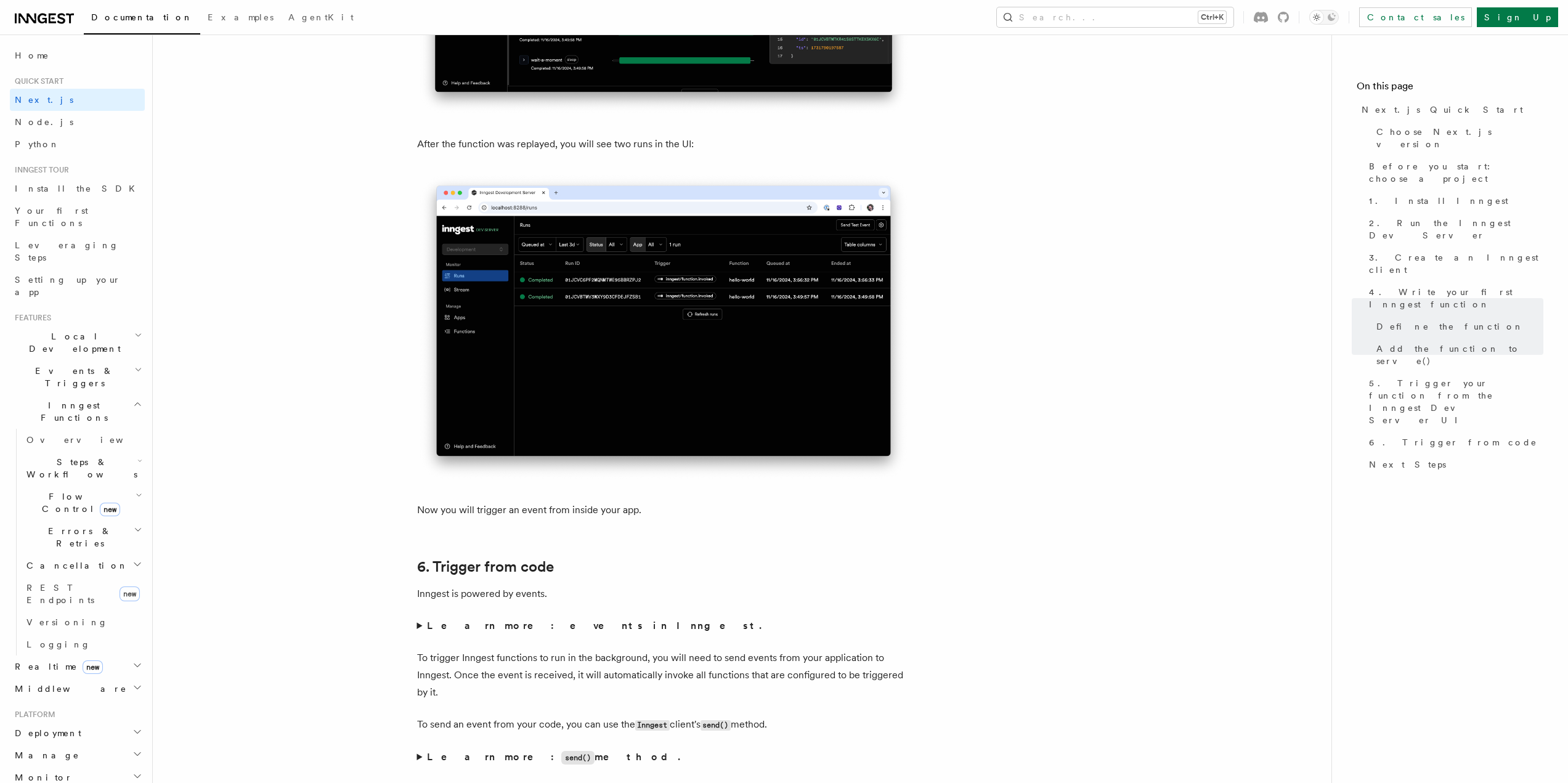
scroll to position [5697, 0]
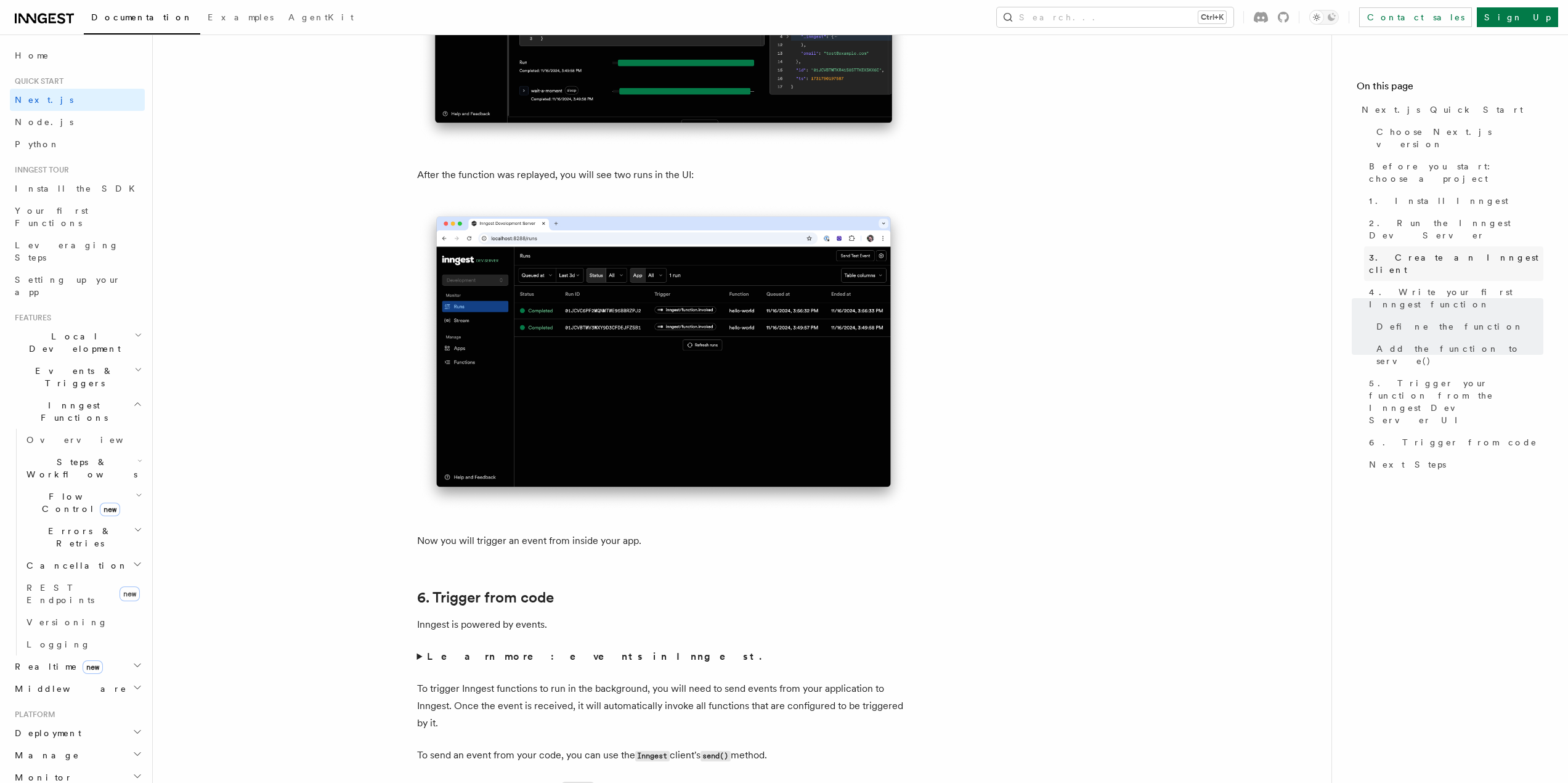
click at [1441, 246] on link "3. Create an Inngest client" at bounding box center [1454, 264] width 180 height 35
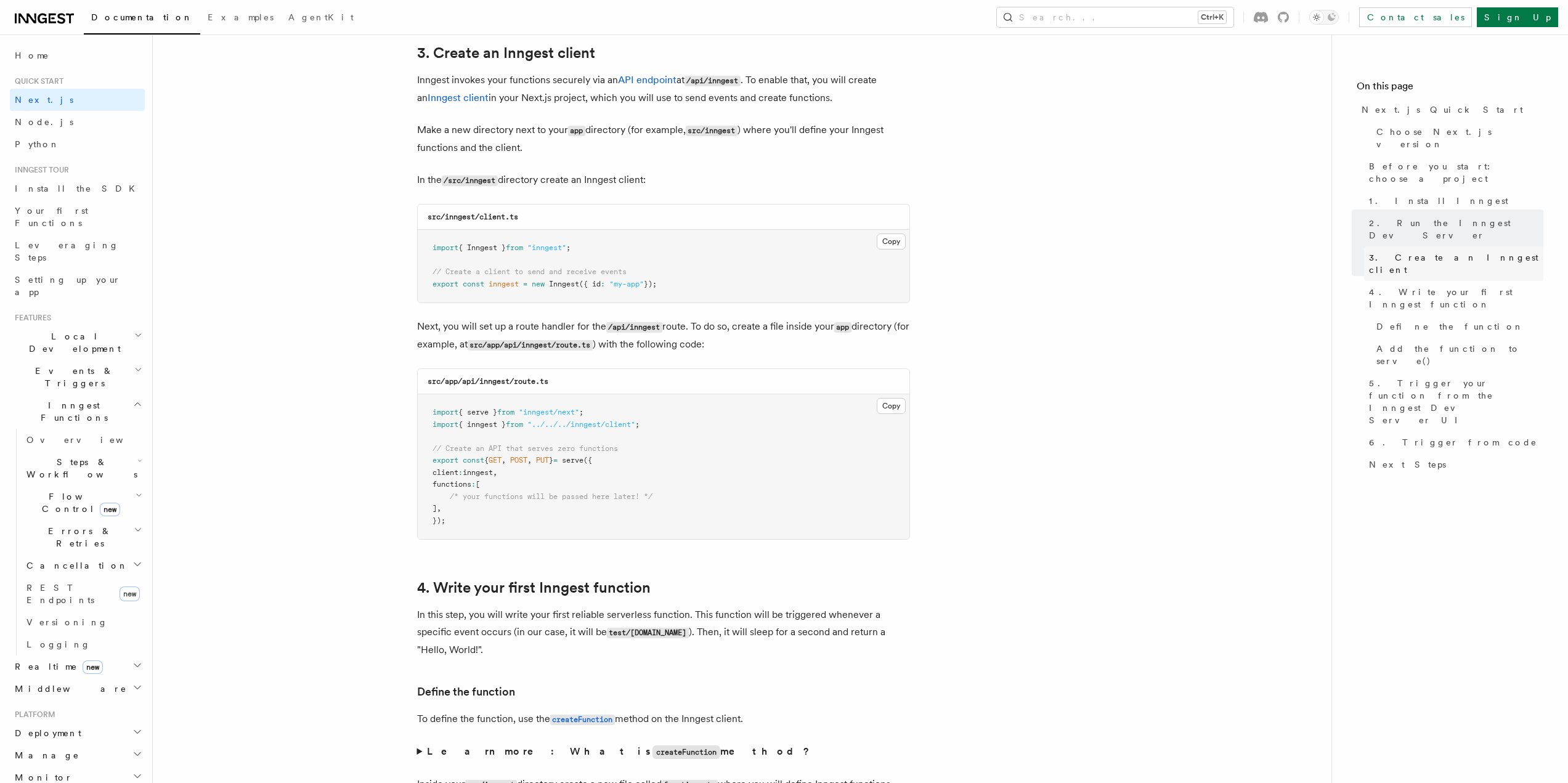
scroll to position [1446, 0]
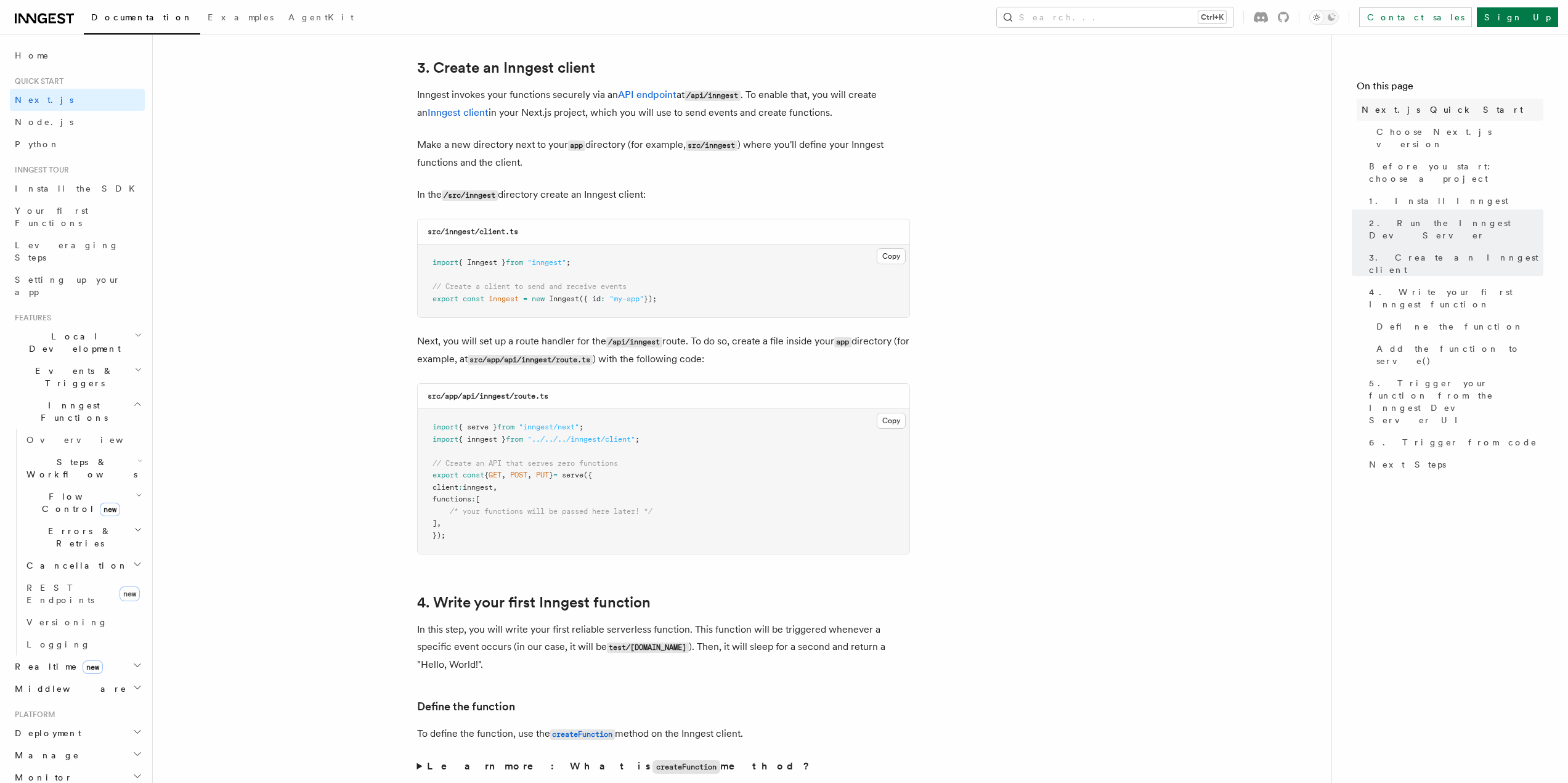
click at [1422, 110] on span "Next.js Quick Start" at bounding box center [1442, 109] width 162 height 12
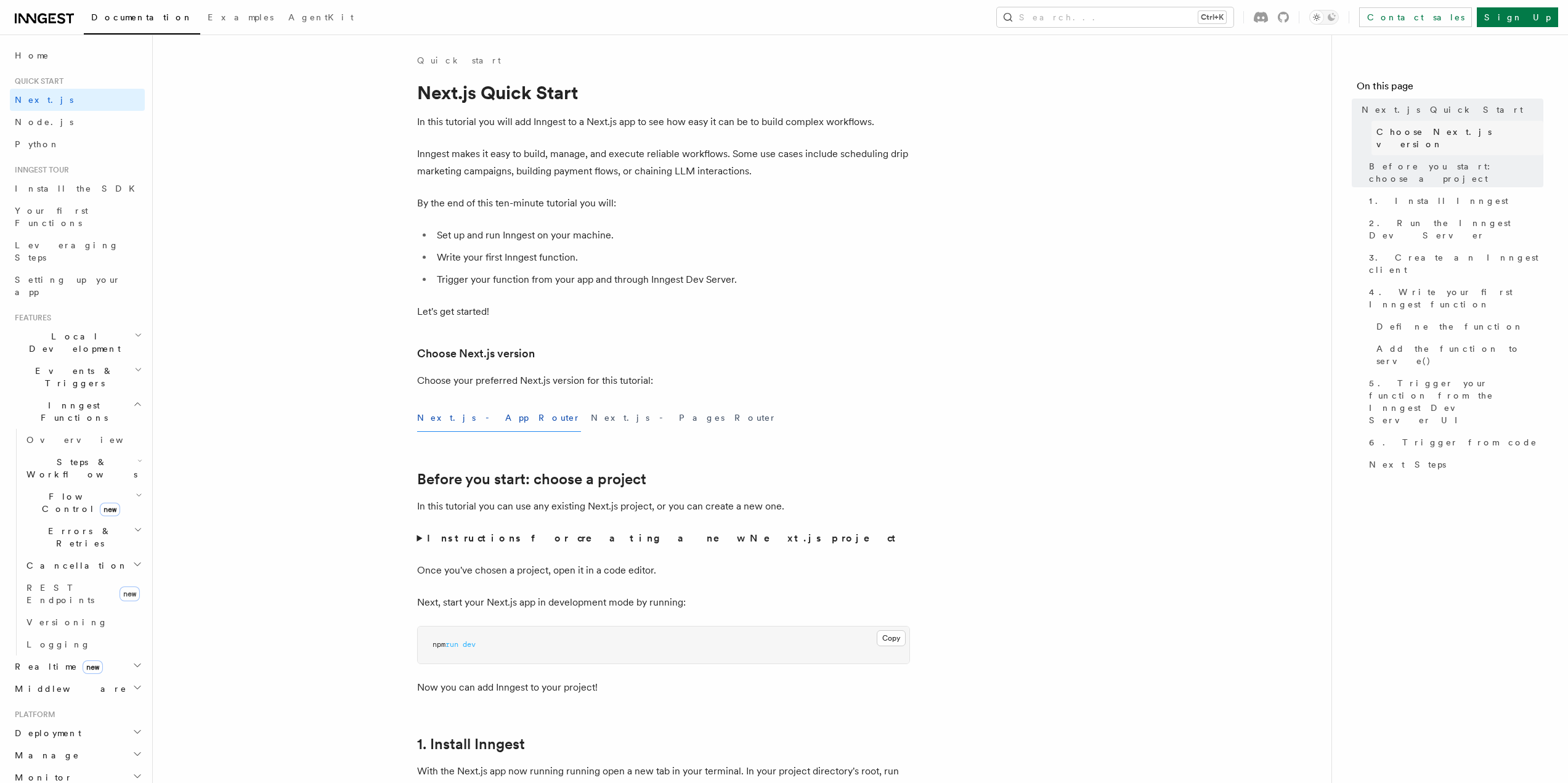
click at [1424, 137] on span "Choose Next.js version" at bounding box center [1459, 138] width 167 height 25
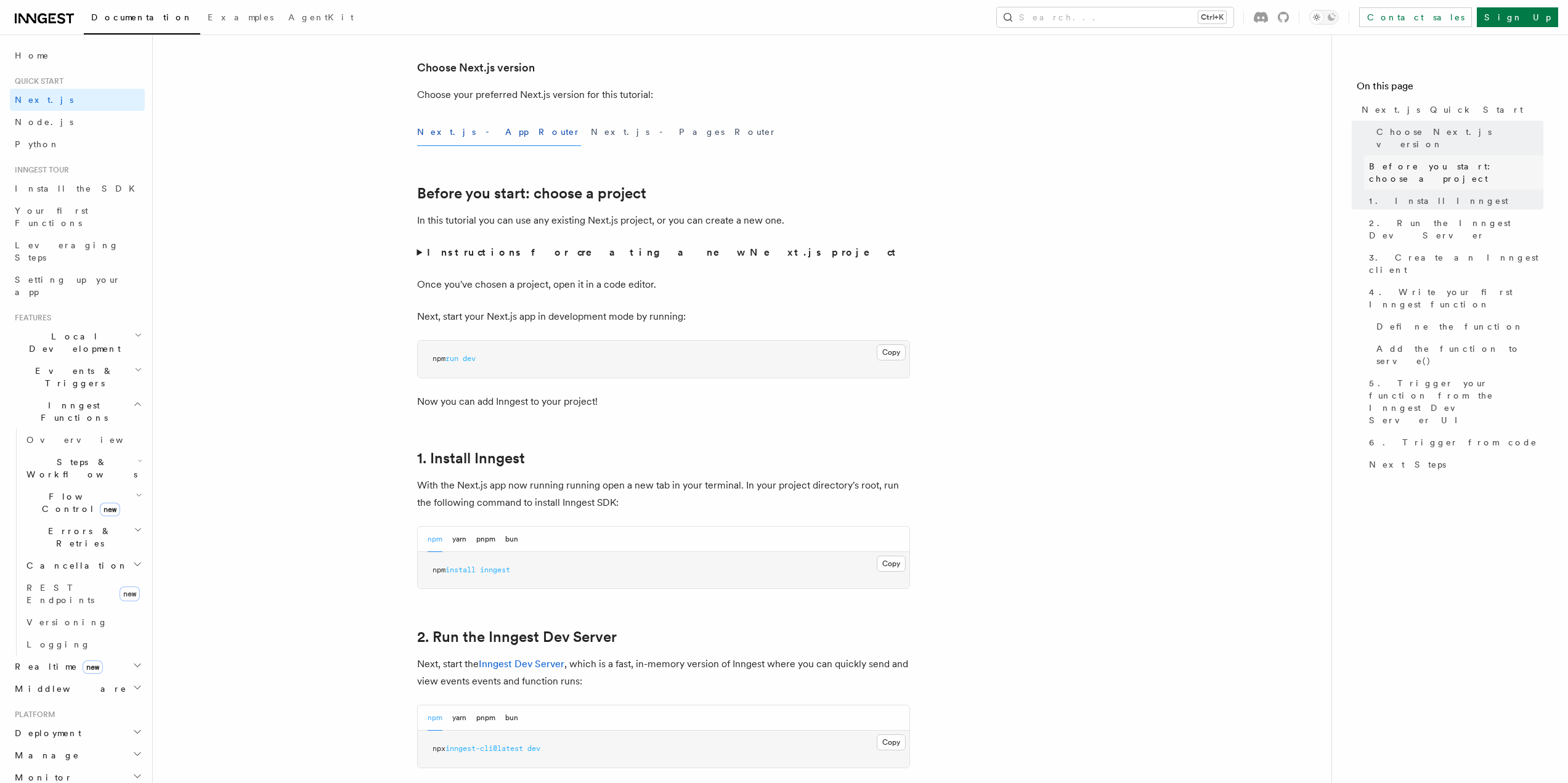
click at [1424, 160] on span "Before you start: choose a project" at bounding box center [1456, 172] width 175 height 25
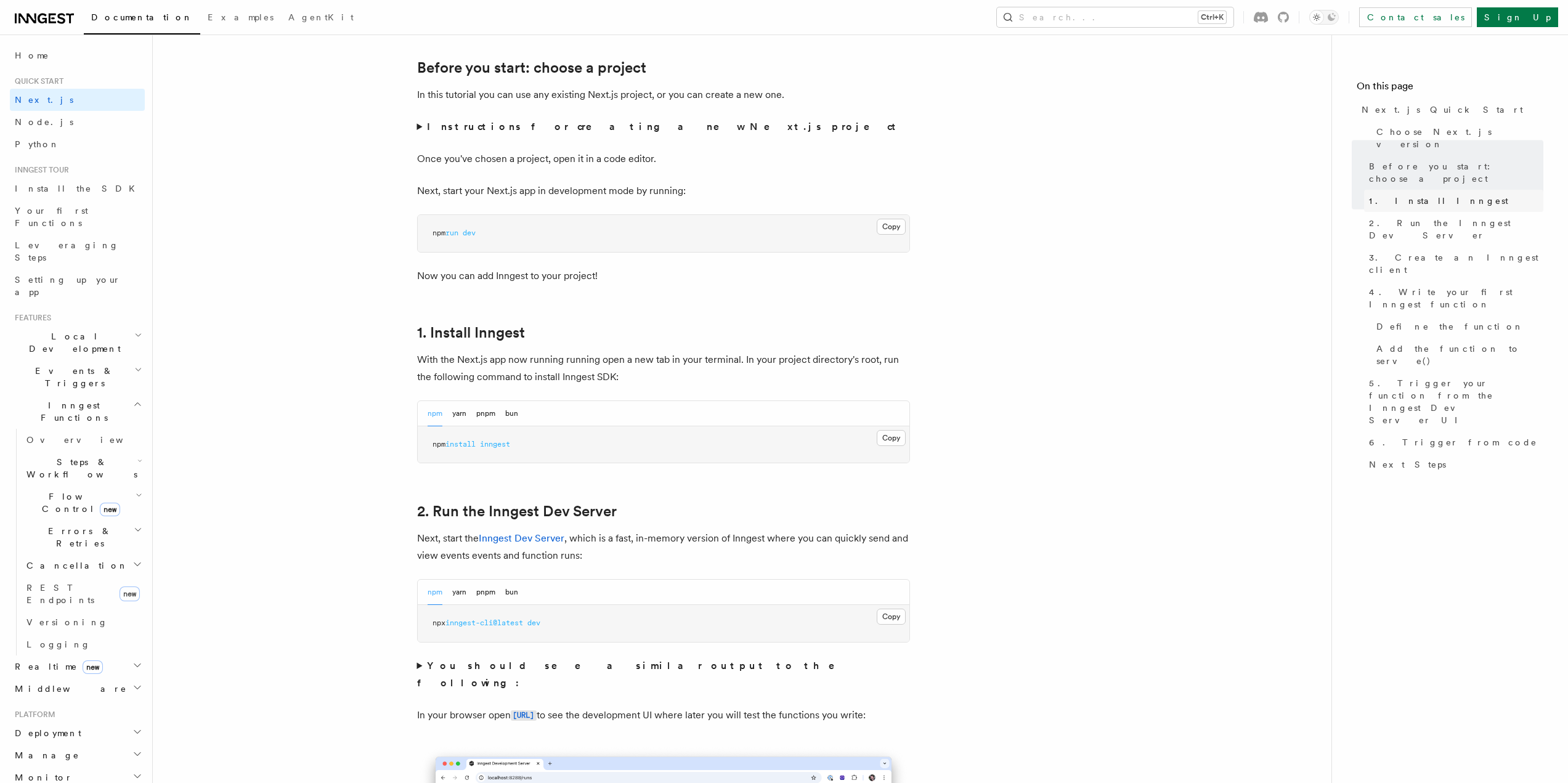
click at [1412, 190] on link "1. Install Inngest" at bounding box center [1454, 201] width 180 height 22
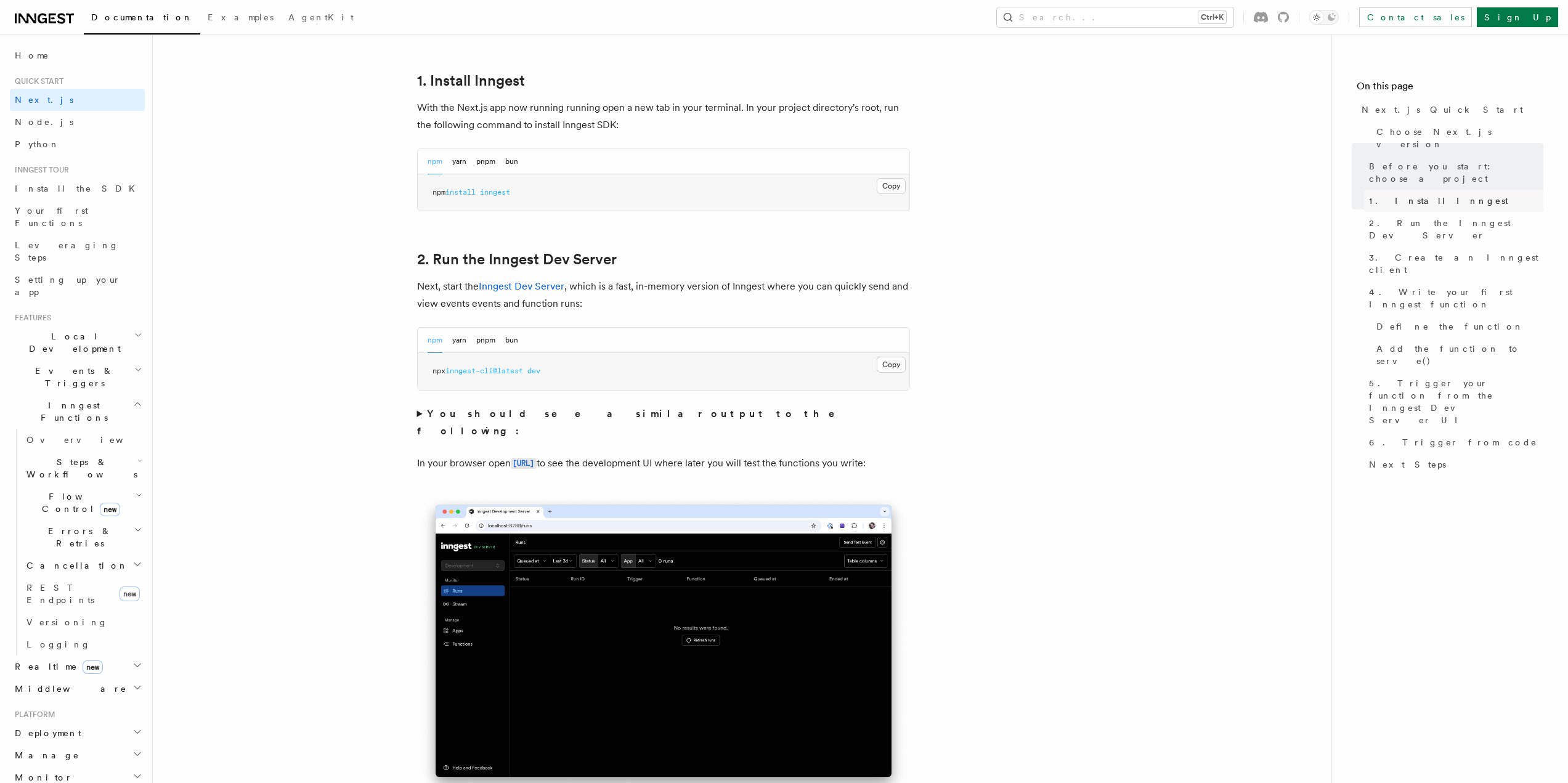
scroll to position [677, 0]
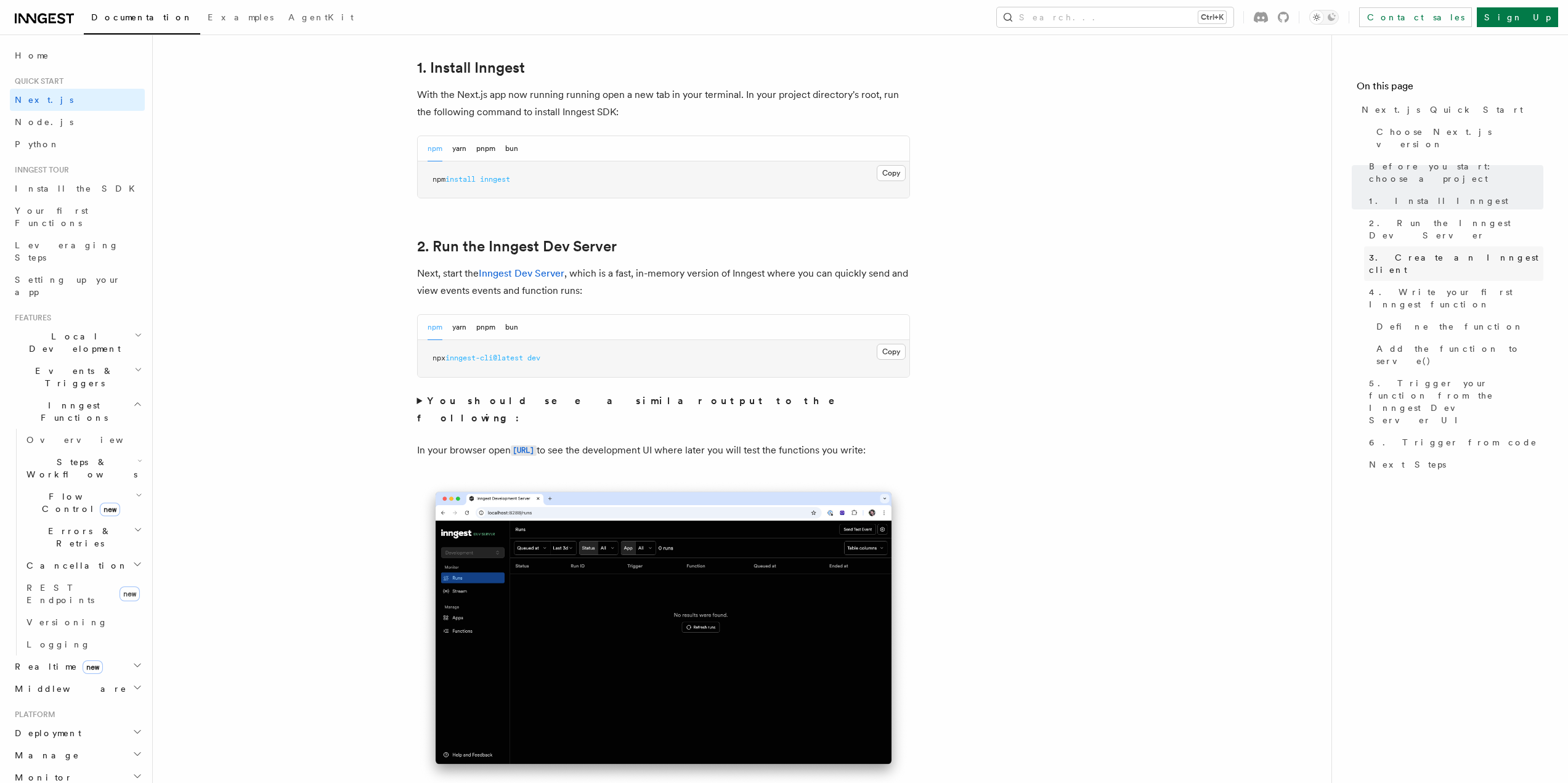
click at [1405, 211] on ul "Next.js Quick Start Choose Next.js version Before you start: choose a project 1…" at bounding box center [1450, 287] width 187 height 377
click at [1408, 212] on link "2. Run the Inngest Dev Server" at bounding box center [1454, 230] width 180 height 35
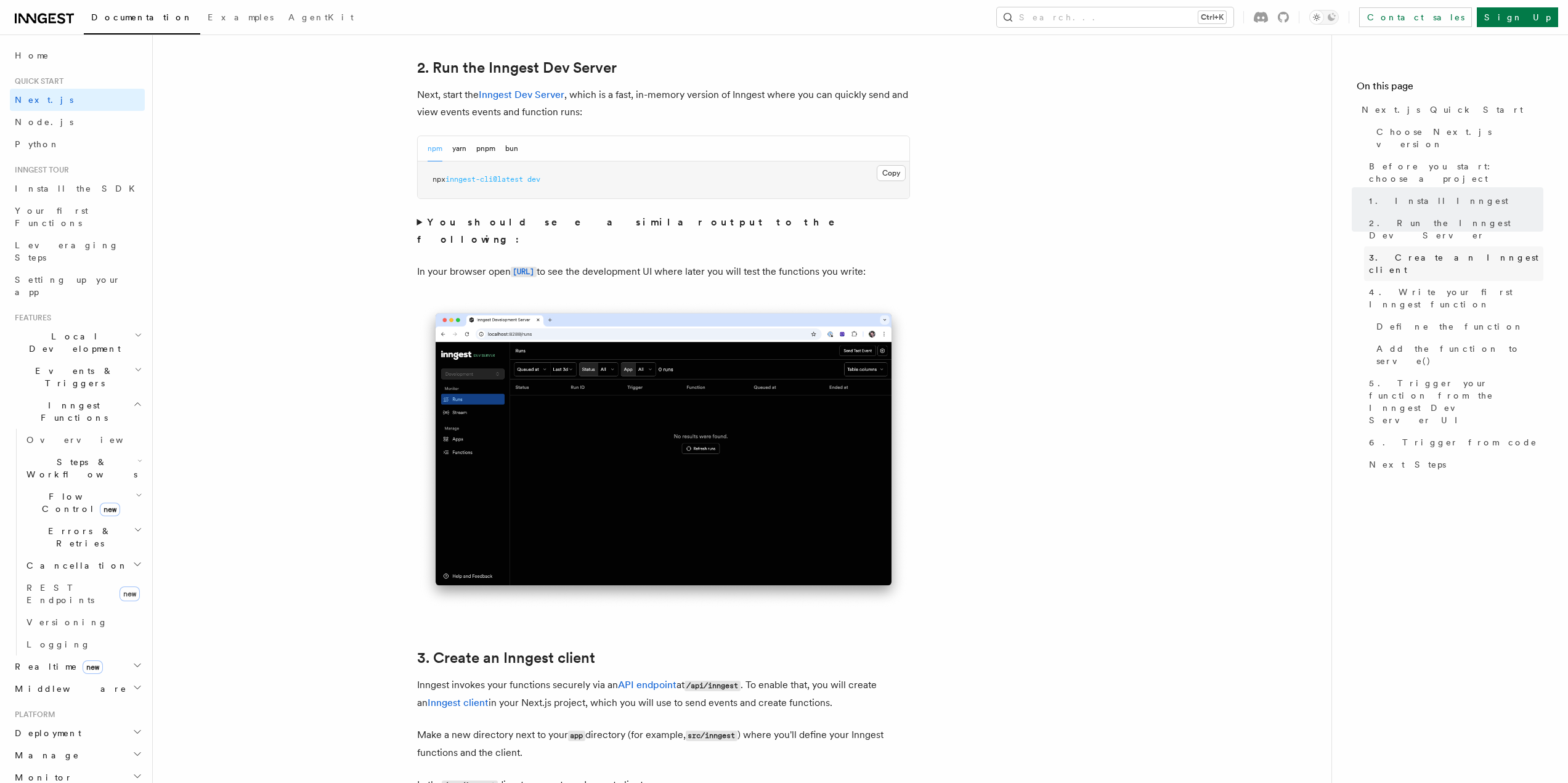
click at [1406, 251] on span "3. Create an Inngest client" at bounding box center [1456, 264] width 175 height 25
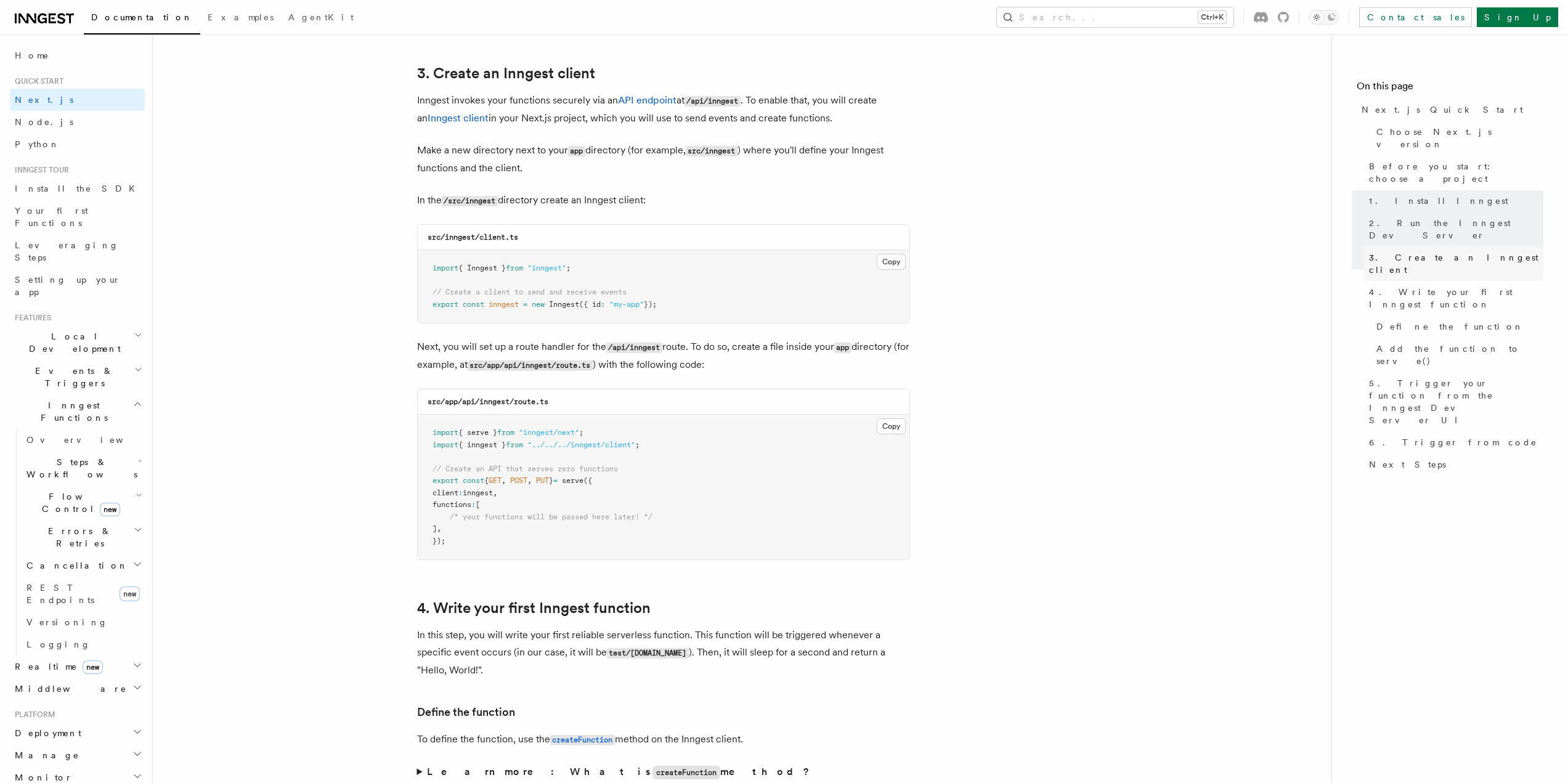
scroll to position [1446, 0]
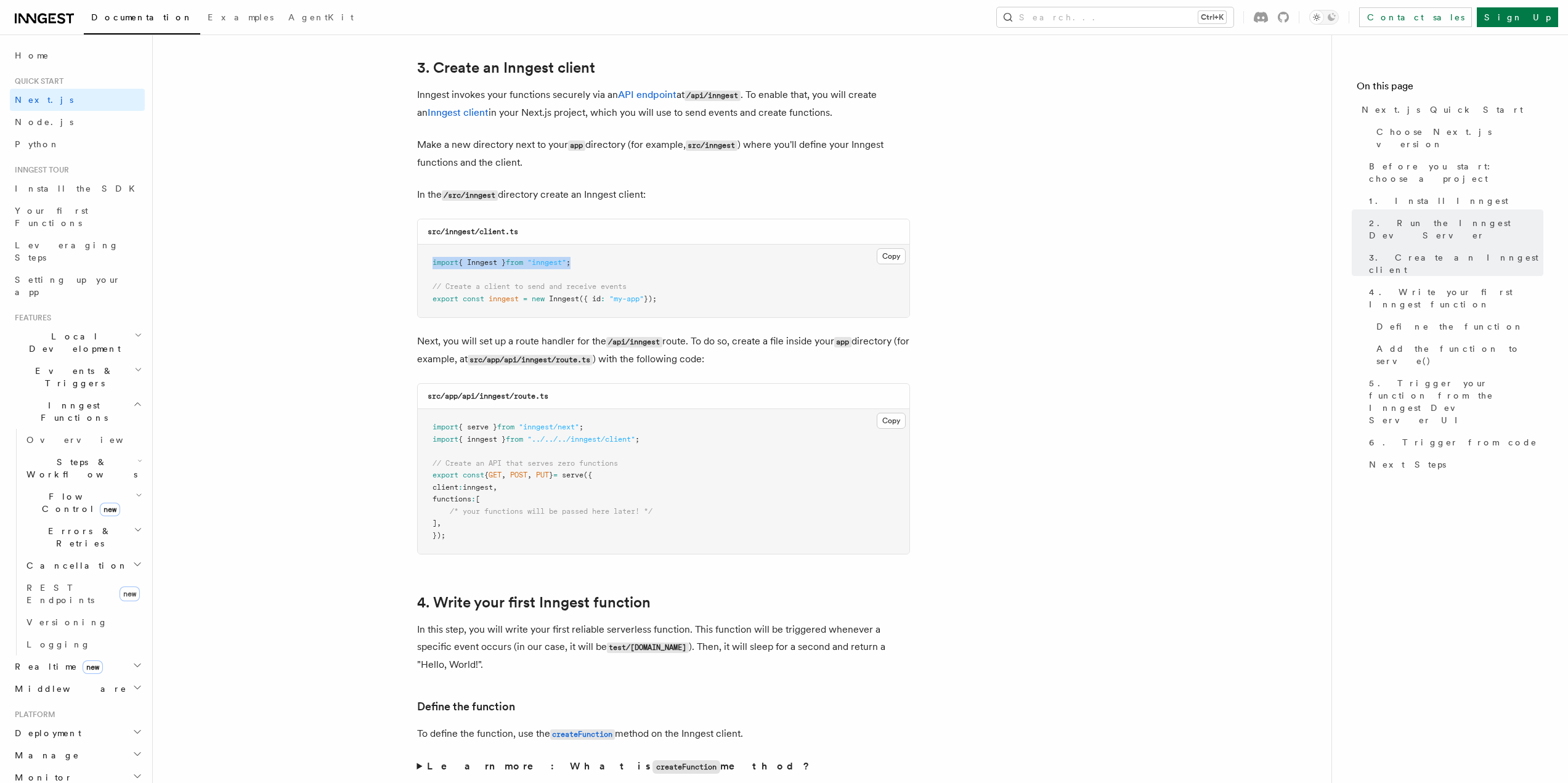
drag, startPoint x: 432, startPoint y: 264, endPoint x: 591, endPoint y: 259, distance: 159.1
click at [591, 259] on pre "import { Inngest } from "inngest" ; // Create a client to send and receive even…" at bounding box center [663, 281] width 492 height 72
drag, startPoint x: 432, startPoint y: 298, endPoint x: 683, endPoint y: 303, distance: 251.0
click at [683, 303] on pre "import { Inngest } from "inngest" ; // Create a client to send and receive even…" at bounding box center [663, 281] width 492 height 72
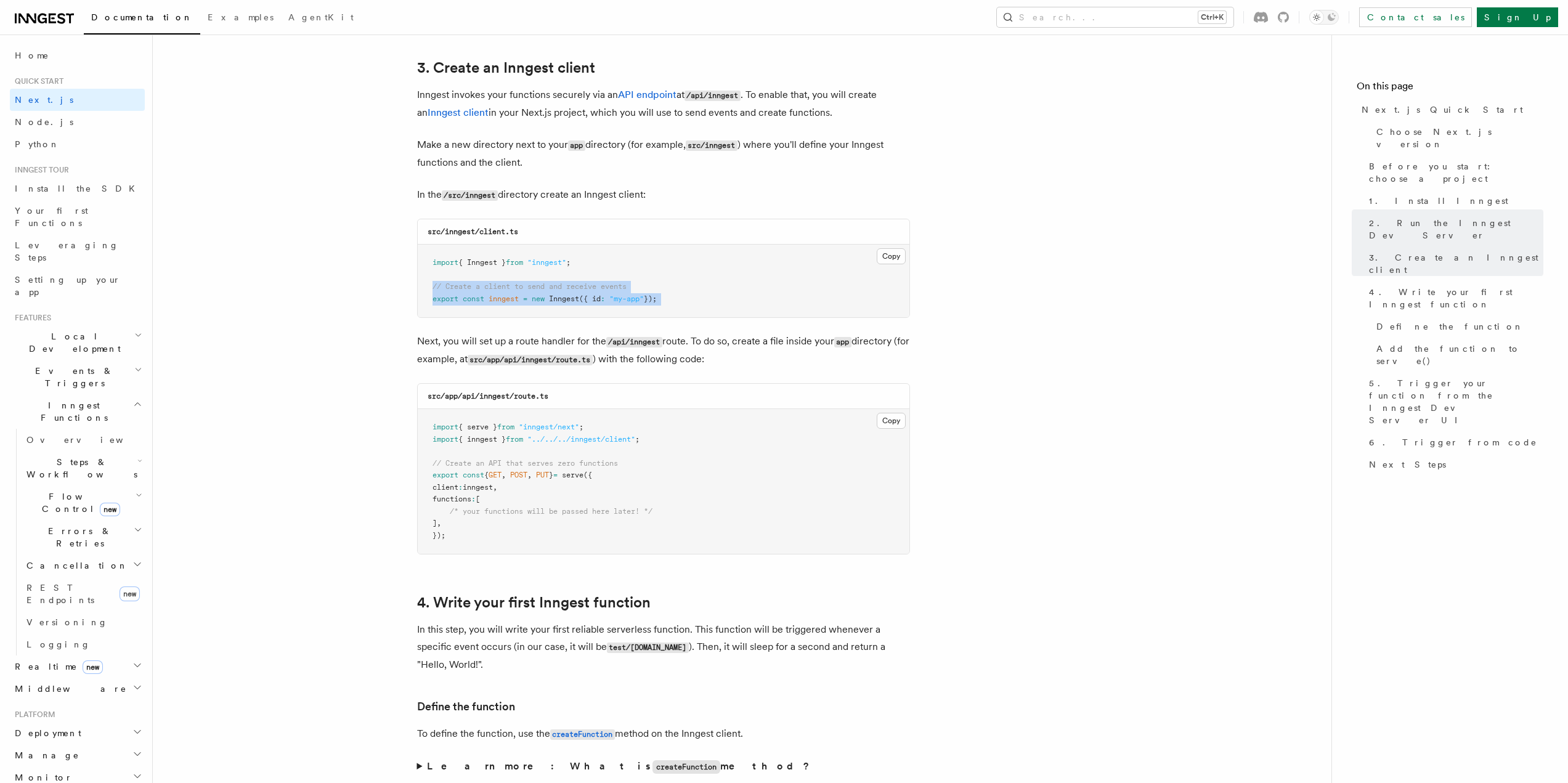
drag, startPoint x: 683, startPoint y: 303, endPoint x: 432, endPoint y: 282, distance: 251.9
click at [432, 282] on pre "import { Inngest } from "inngest" ; // Create a client to send and receive even…" at bounding box center [663, 281] width 492 height 72
click at [441, 282] on span "// Create a client to send and receive events" at bounding box center [529, 287] width 194 height 9
drag, startPoint x: 433, startPoint y: 287, endPoint x: 681, endPoint y: 301, distance: 248.4
click at [681, 301] on pre "import { Inngest } from "inngest" ; // Create a client to send and receive even…" at bounding box center [663, 281] width 492 height 72
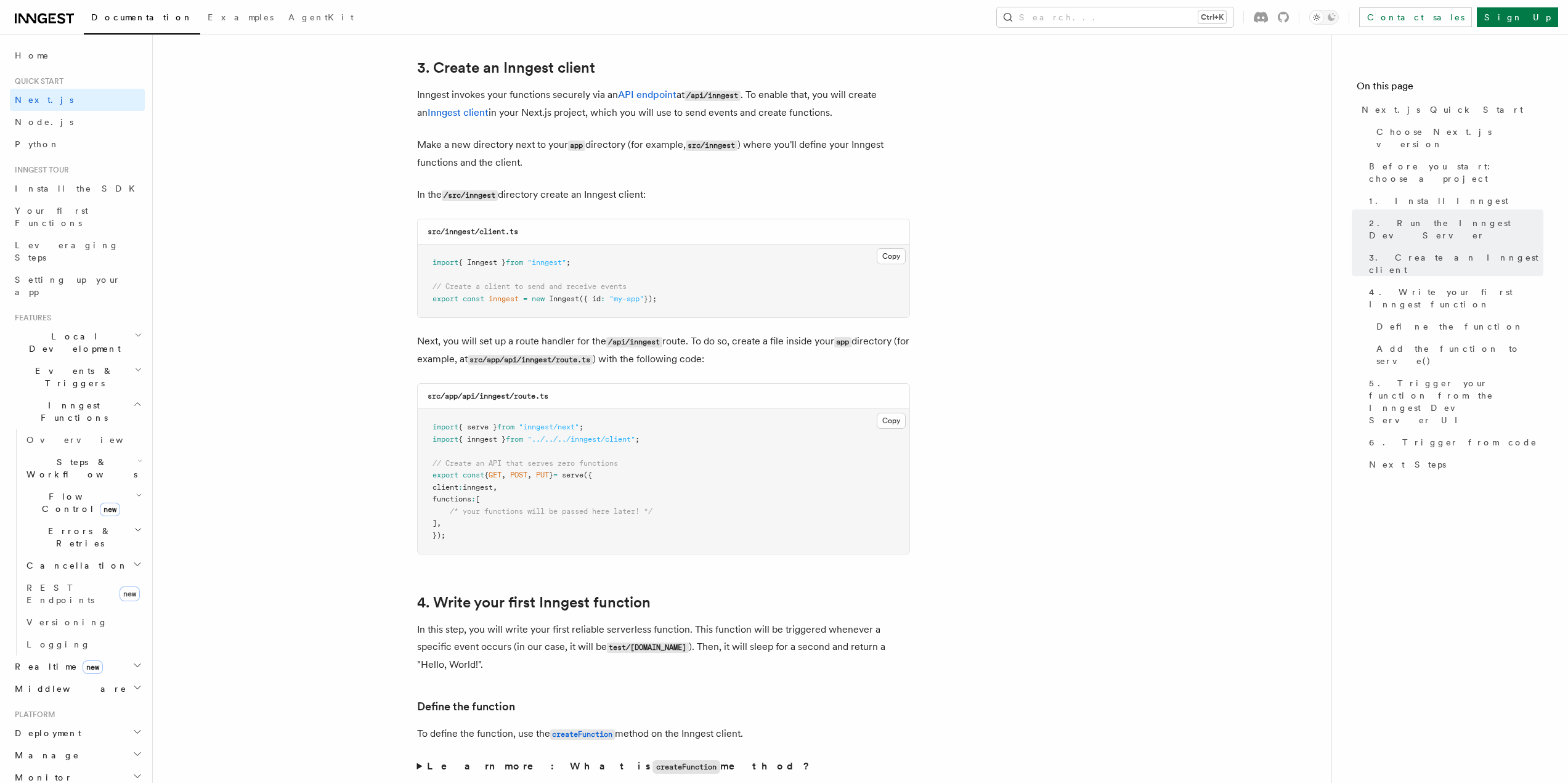
click at [681, 301] on pre "import { Inngest } from "inngest" ; // Create a client to send and receive even…" at bounding box center [663, 281] width 492 height 72
drag, startPoint x: 669, startPoint y: 305, endPoint x: 433, endPoint y: 288, distance: 236.6
click at [433, 288] on pre "import { Inngest } from "inngest" ; // Create a client to send and receive even…" at bounding box center [663, 281] width 492 height 72
click at [433, 288] on span "// Create a client to send and receive events" at bounding box center [529, 287] width 194 height 9
drag, startPoint x: 435, startPoint y: 285, endPoint x: 633, endPoint y: 288, distance: 198.0
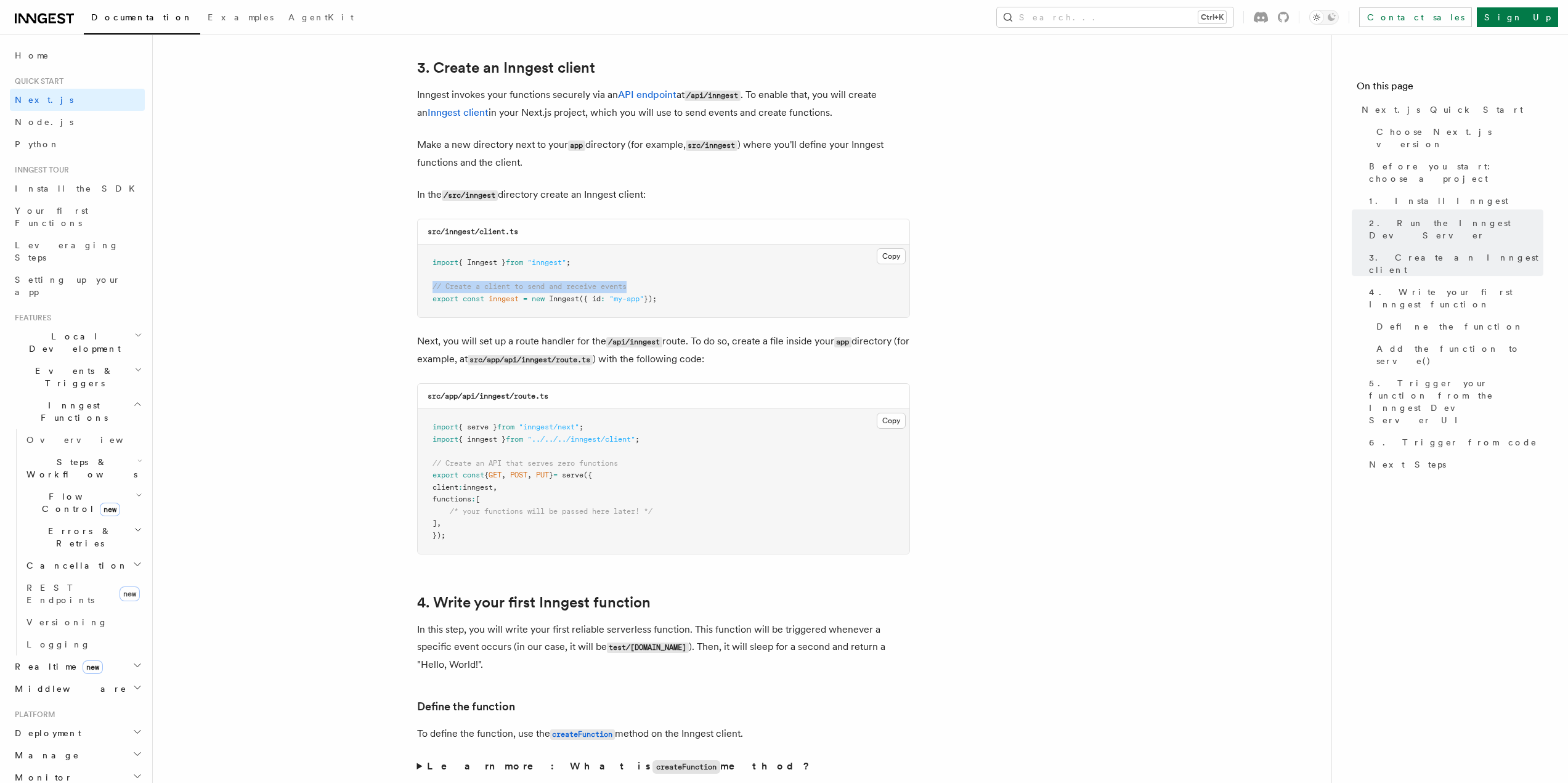
click at [633, 288] on pre "import { Inngest } from "inngest" ; // Create a client to send and receive even…" at bounding box center [663, 281] width 492 height 72
drag, startPoint x: 674, startPoint y: 299, endPoint x: 424, endPoint y: 299, distance: 250.0
click at [424, 299] on pre "import { Inngest } from "inngest" ; // Create a client to send and receive even…" at bounding box center [663, 281] width 492 height 72
click at [668, 369] on p "Next, you will set up a route handler for the /api/inngest route. To do so, cre…" at bounding box center [663, 350] width 493 height 35
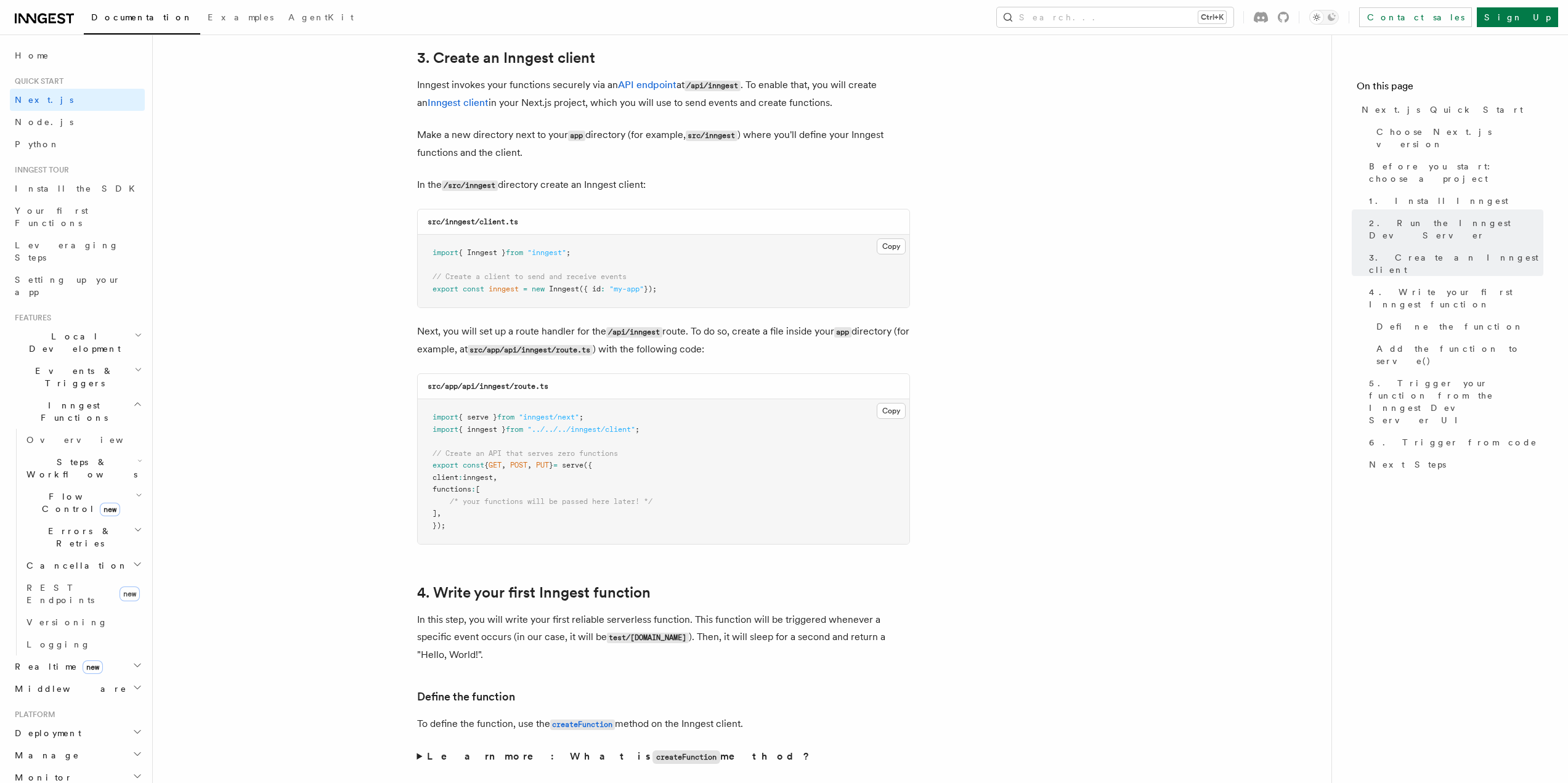
scroll to position [1630, 0]
